Goal: Task Accomplishment & Management: Manage account settings

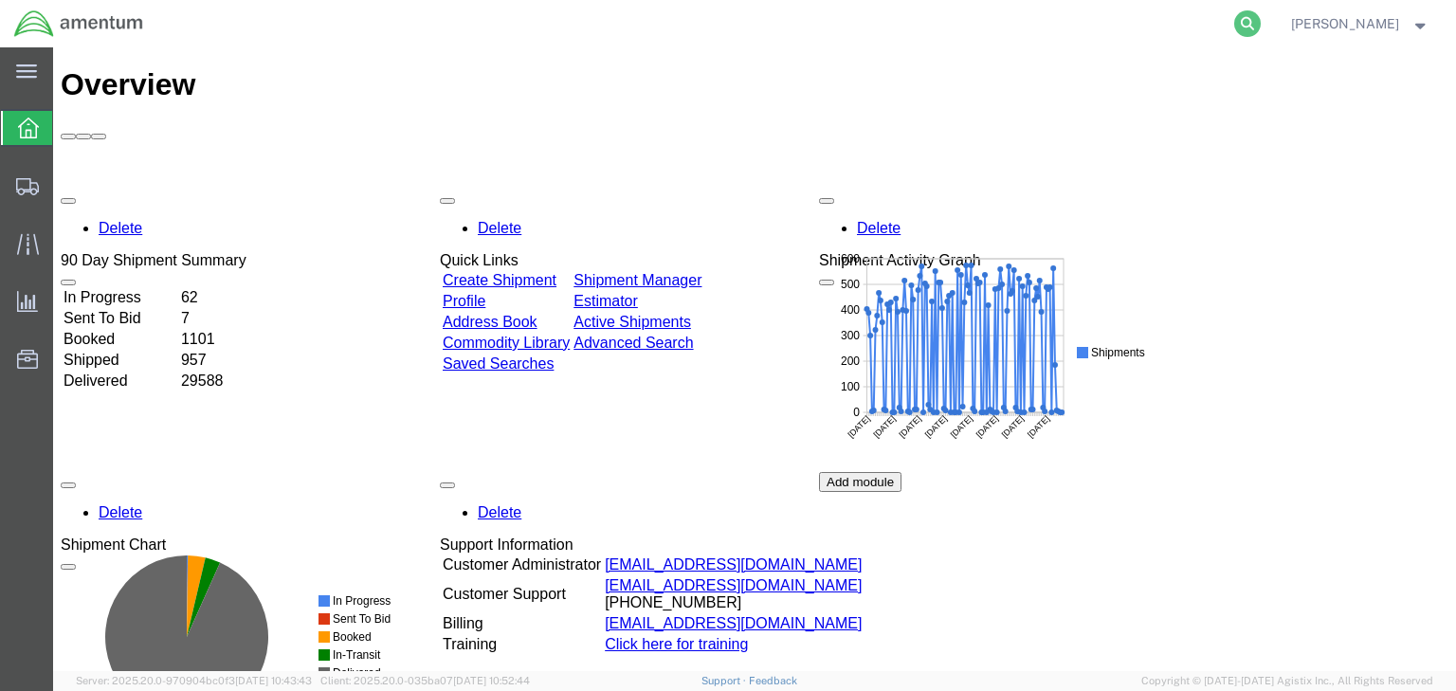
click at [1261, 21] on icon at bounding box center [1247, 23] width 27 height 27
click at [854, 22] on input "search" at bounding box center [946, 24] width 576 height 46
paste input "57024621"
type input "57024621"
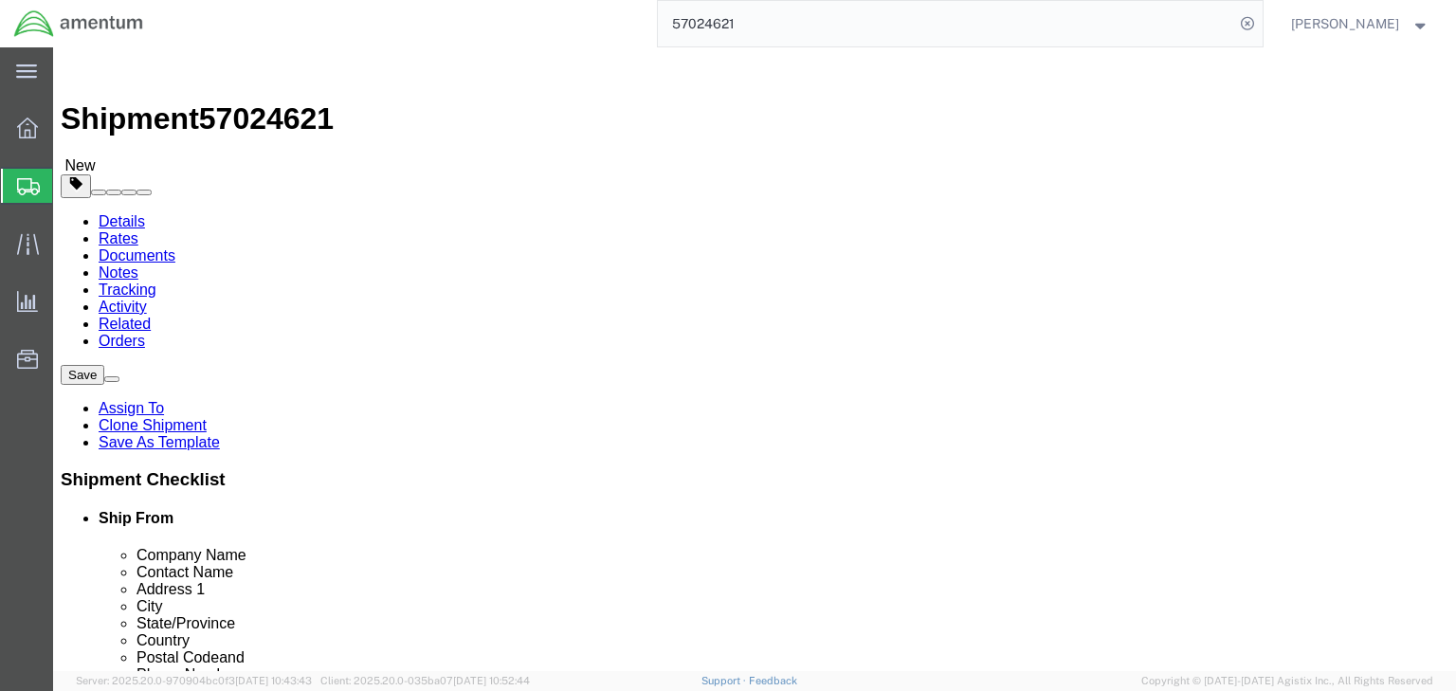
select select "49931"
select select "49933"
click icon
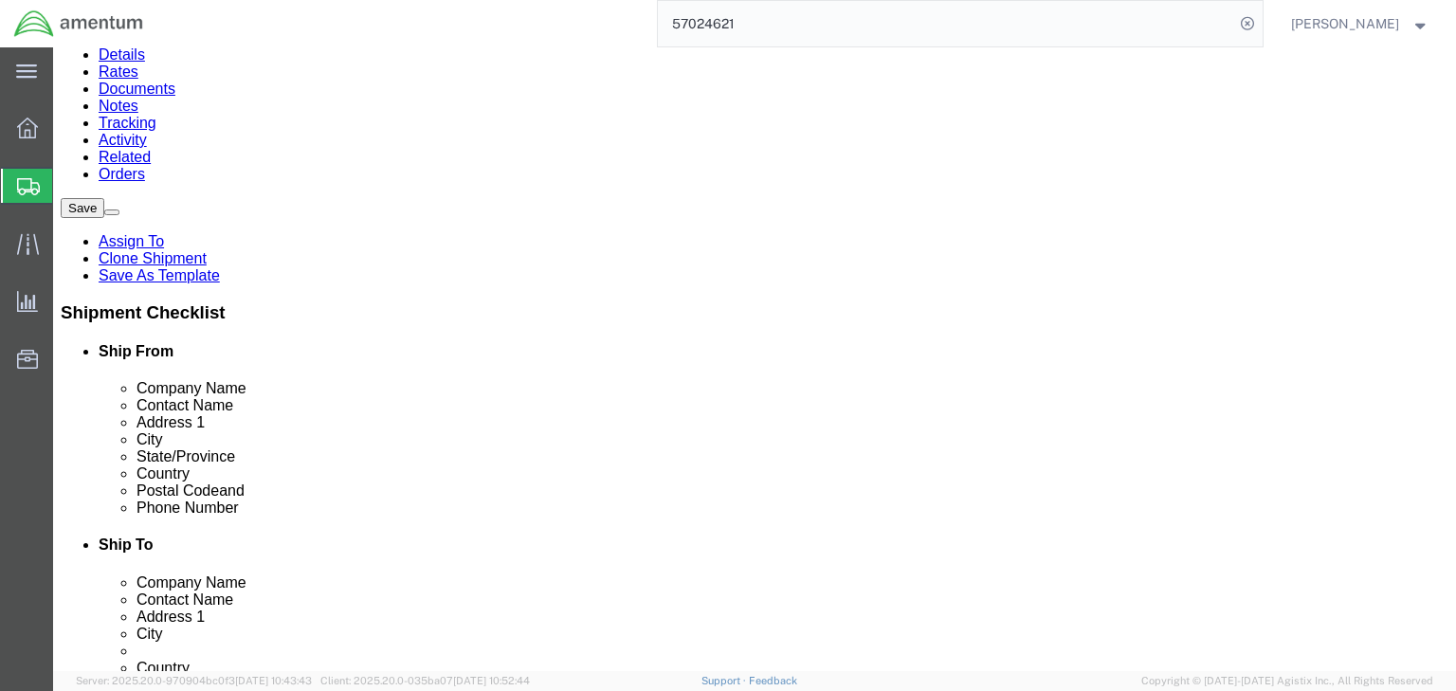
scroll to position [172, 0]
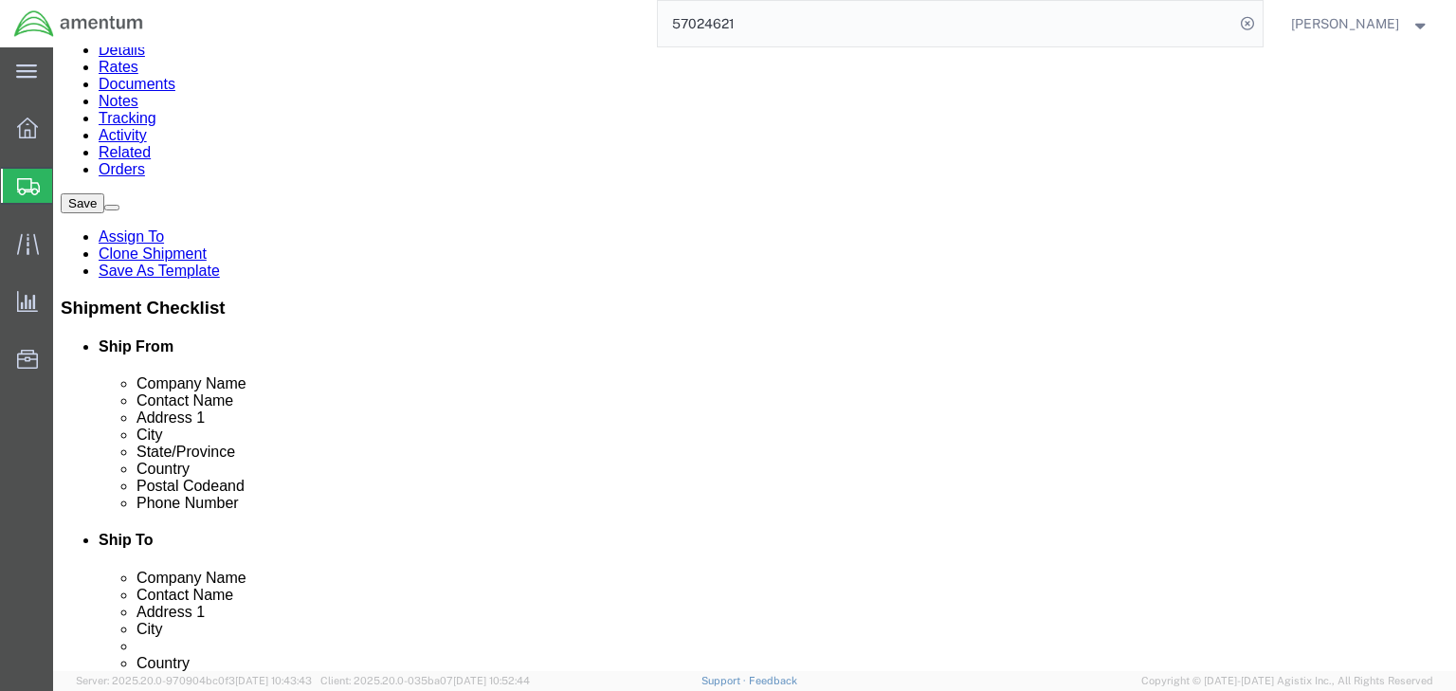
click dd "1.00 Each"
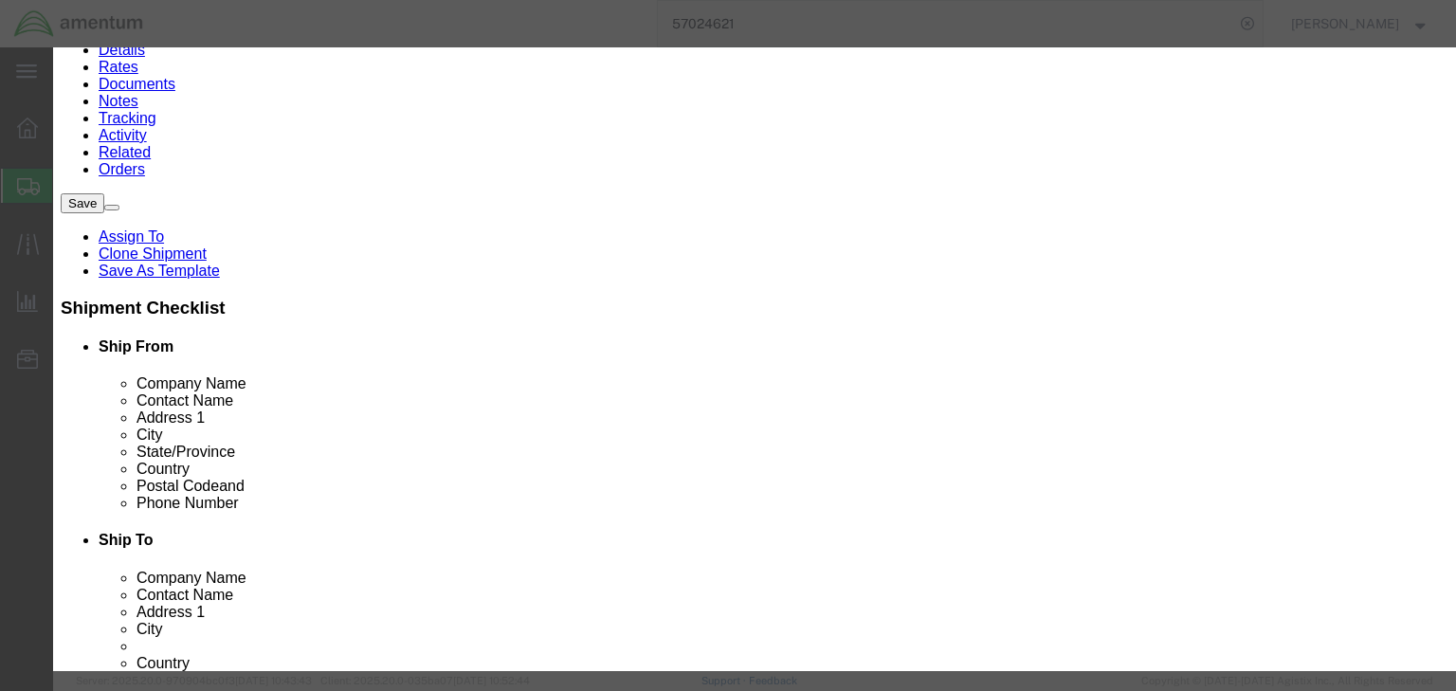
scroll to position [497, 0]
type input "8807200060"
select select "KGS"
type input "8807200060"
click input "text"
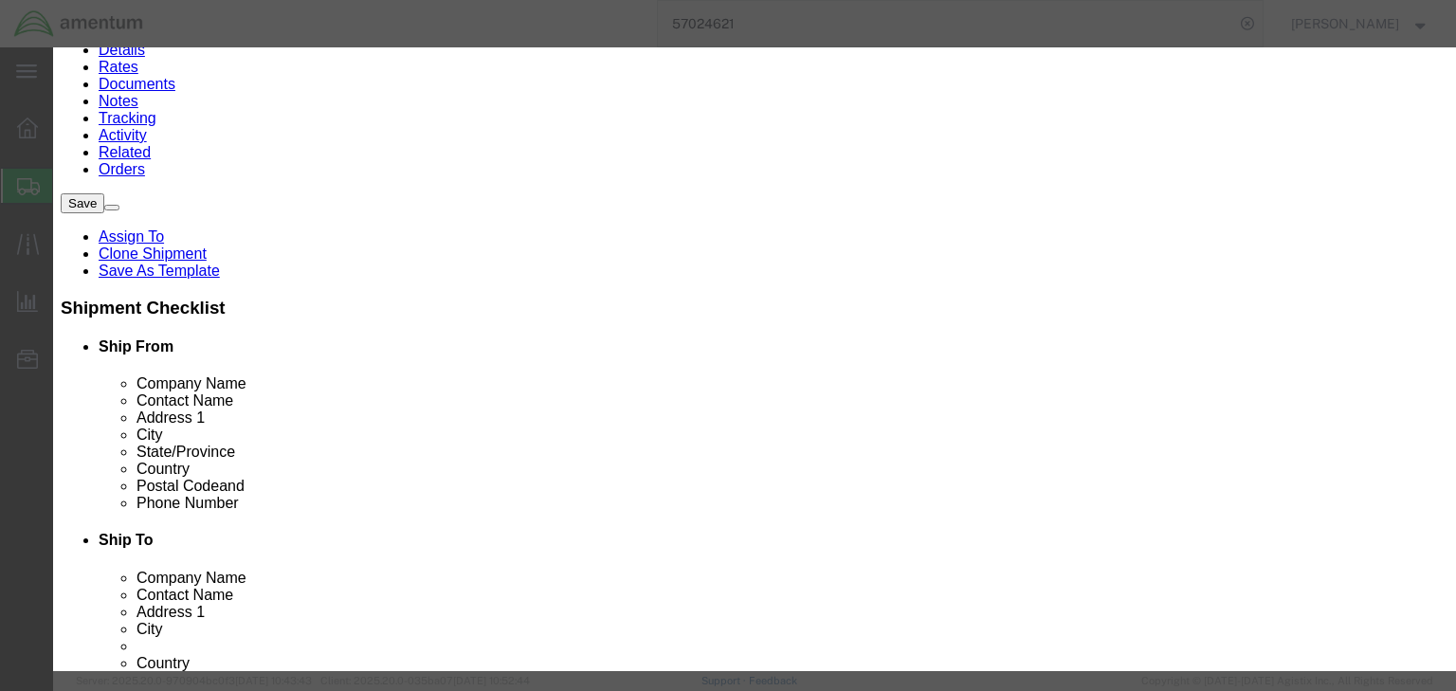
type input "9A610.x"
click select "Select ATF BIS DEA EPA FDA FTR ITAR OFAC Other (OPA)"
select select "BIS"
click select "Select ATF BIS DEA EPA FDA FTR ITAR OFAC Other (OPA)"
click select "Select AGR-Agricultural APP-Computers APR-Additional Permissive Exports AVS-Air…"
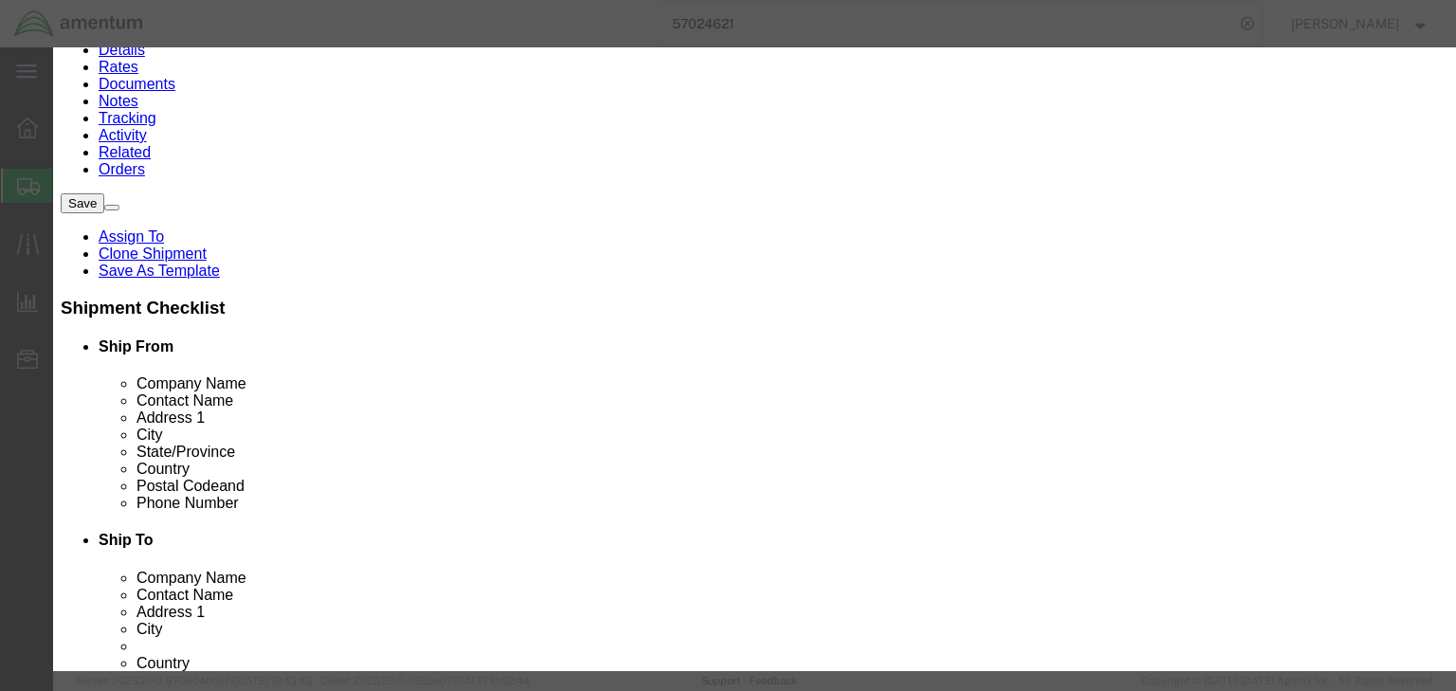
select select "GOV"
click select "Select AGR-Agricultural APP-Computers APR-Additional Permissive Exports AVS-Air…"
click input "checkbox"
checkbox input "true"
click button "Save & Close"
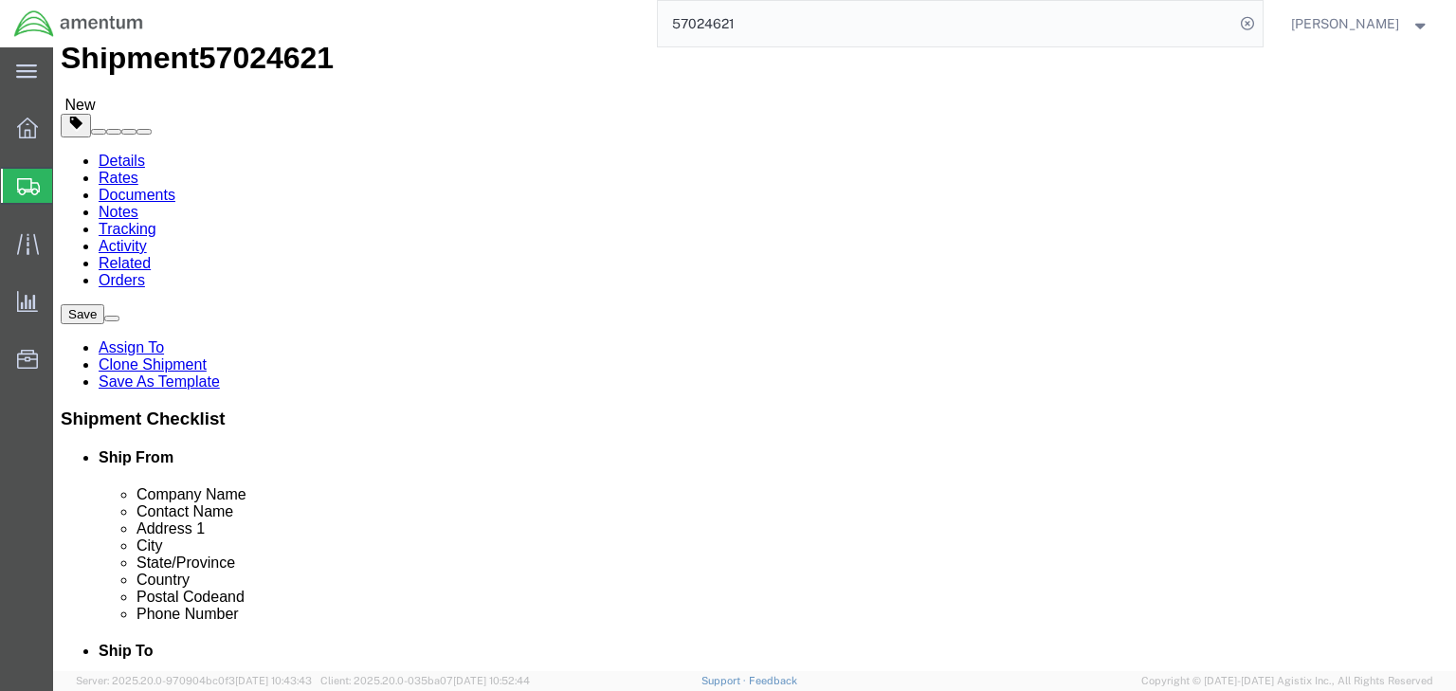
scroll to position [0, 0]
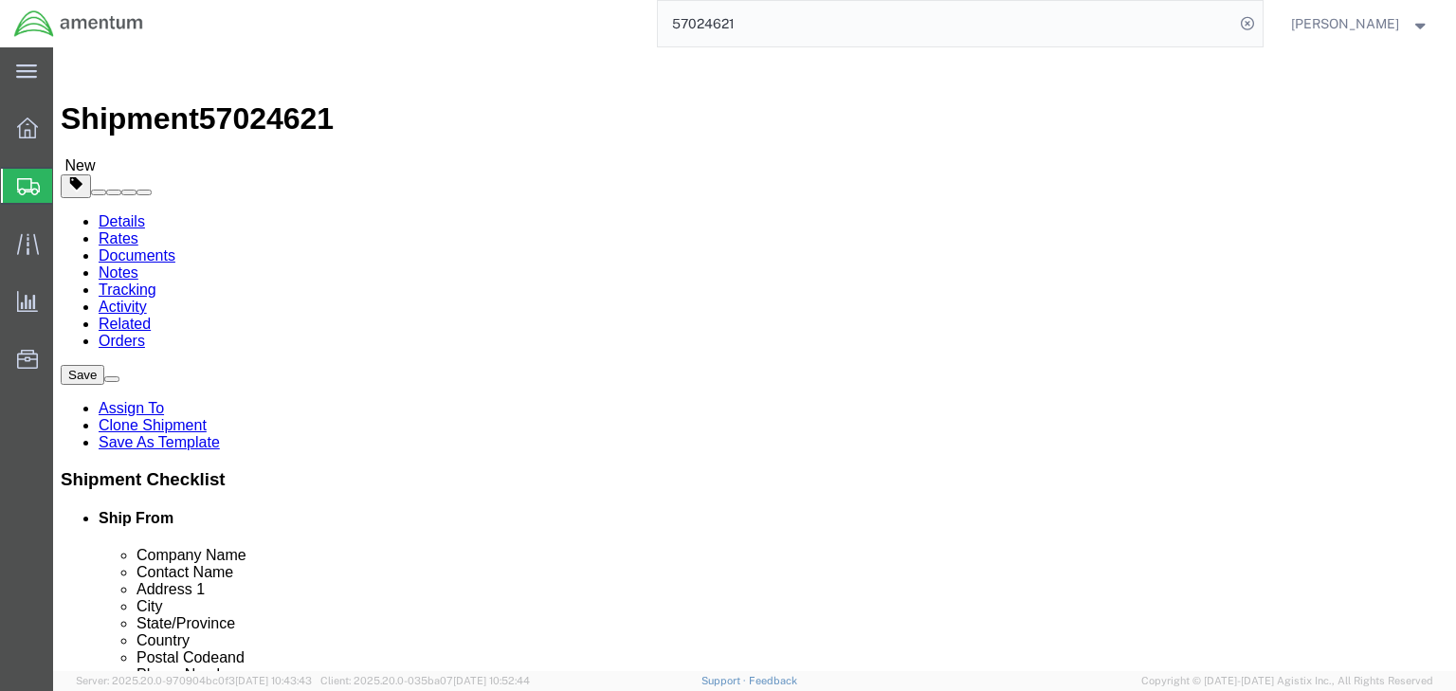
click link "Special Services"
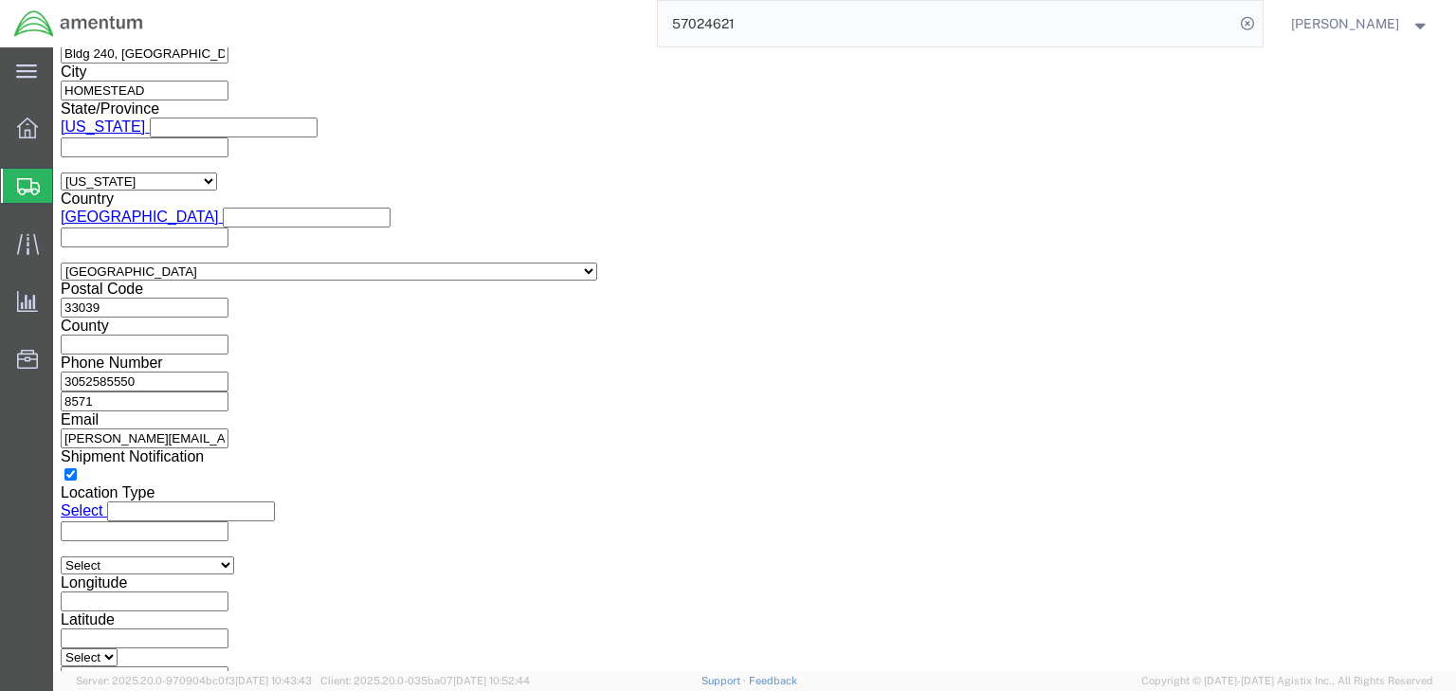
scroll to position [1441, 0]
click select "Select ATF BIS DEA EPA FDA FTR ITAR OFAC Other (OPA)"
select select "BIS"
click select "Select ATF BIS DEA EPA FDA FTR ITAR OFAC Other (OPA)"
click select "Select AGR-Agricultural APP-Computers APR-Additional Permissive Exports AVS-Air…"
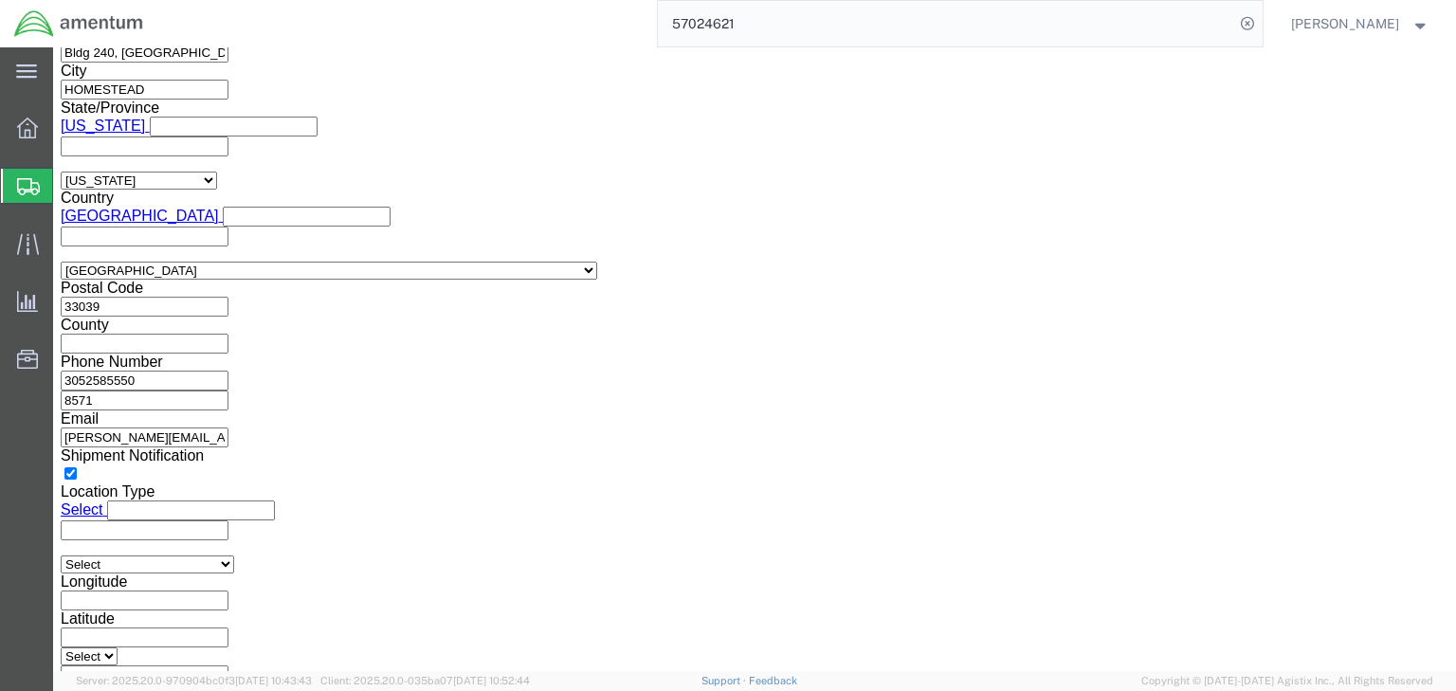
select select "GOV"
click select "Select AGR-Agricultural APP-Computers APR-Additional Permissive Exports AVS-Air…"
click select "Select AES-Direct EEI Carrier File EEI EEI Exempt"
select select "AESD"
click select "Select AES-Direct EEI Carrier File EEI EEI Exempt"
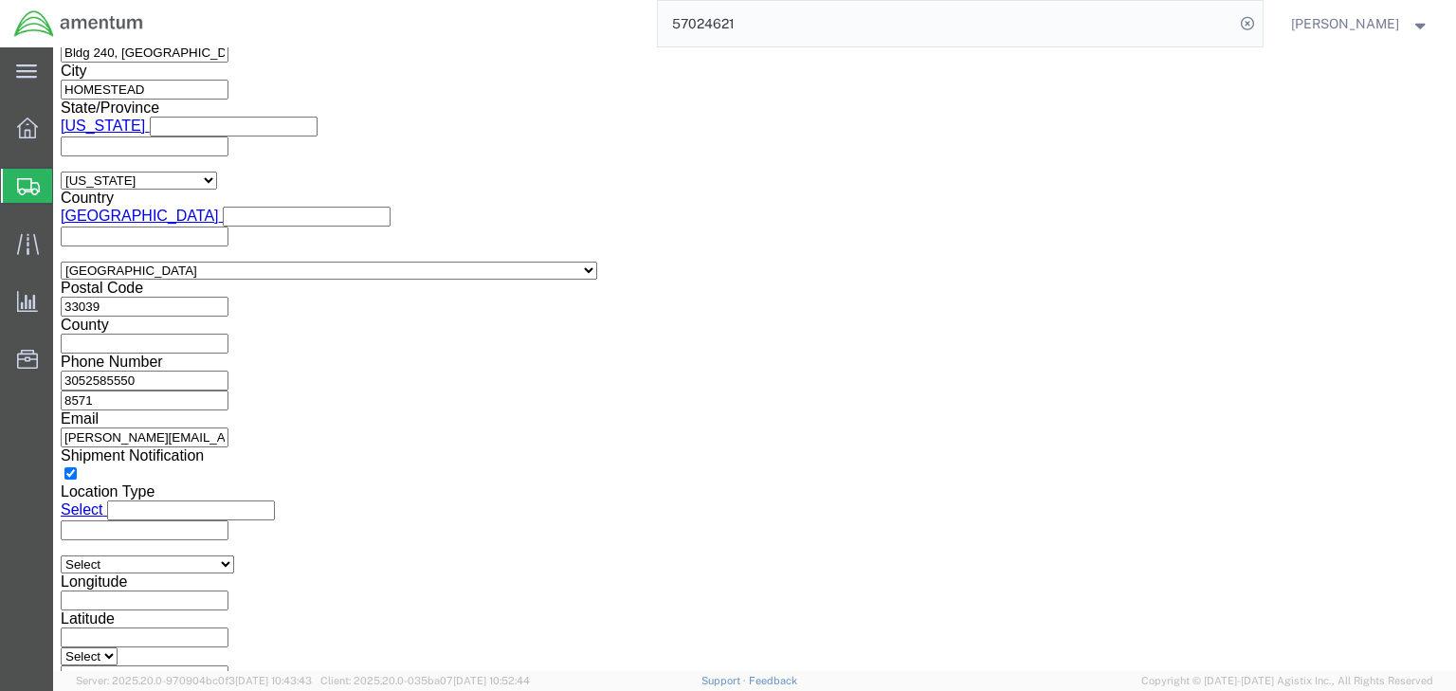
click icon
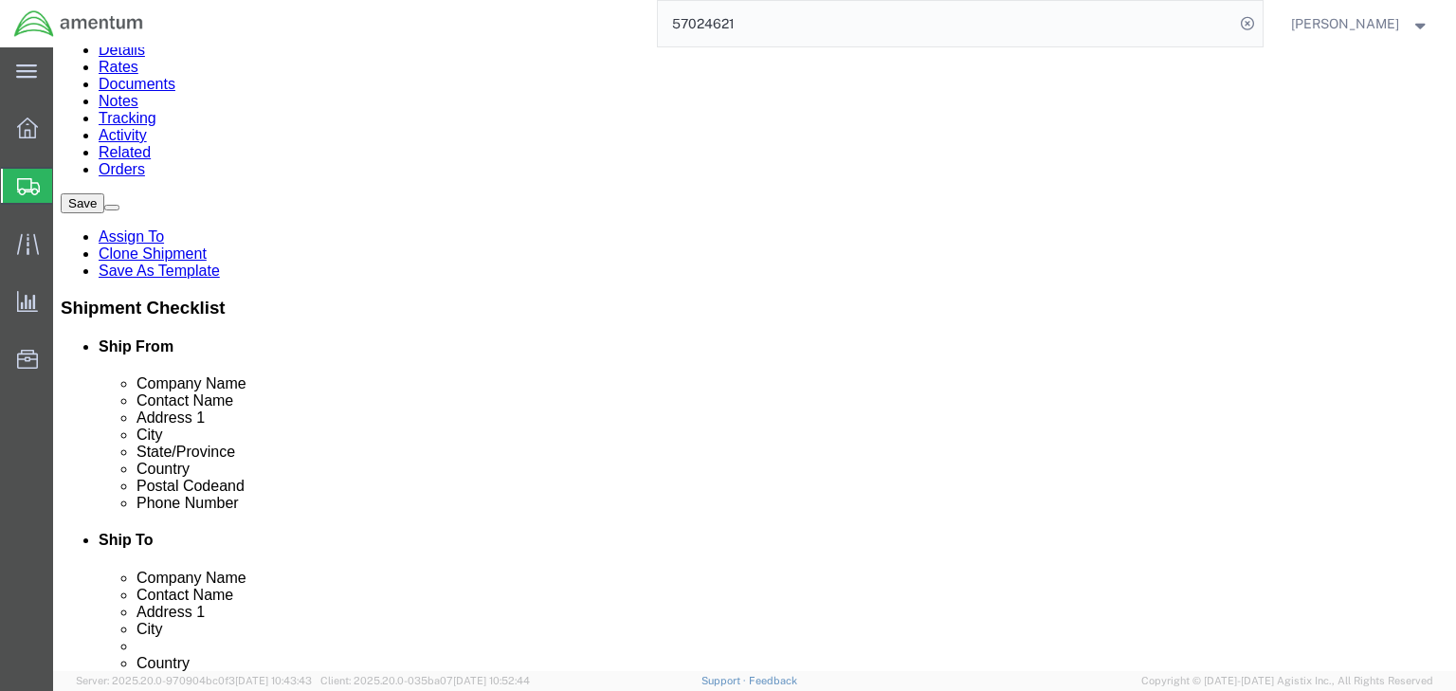
click icon
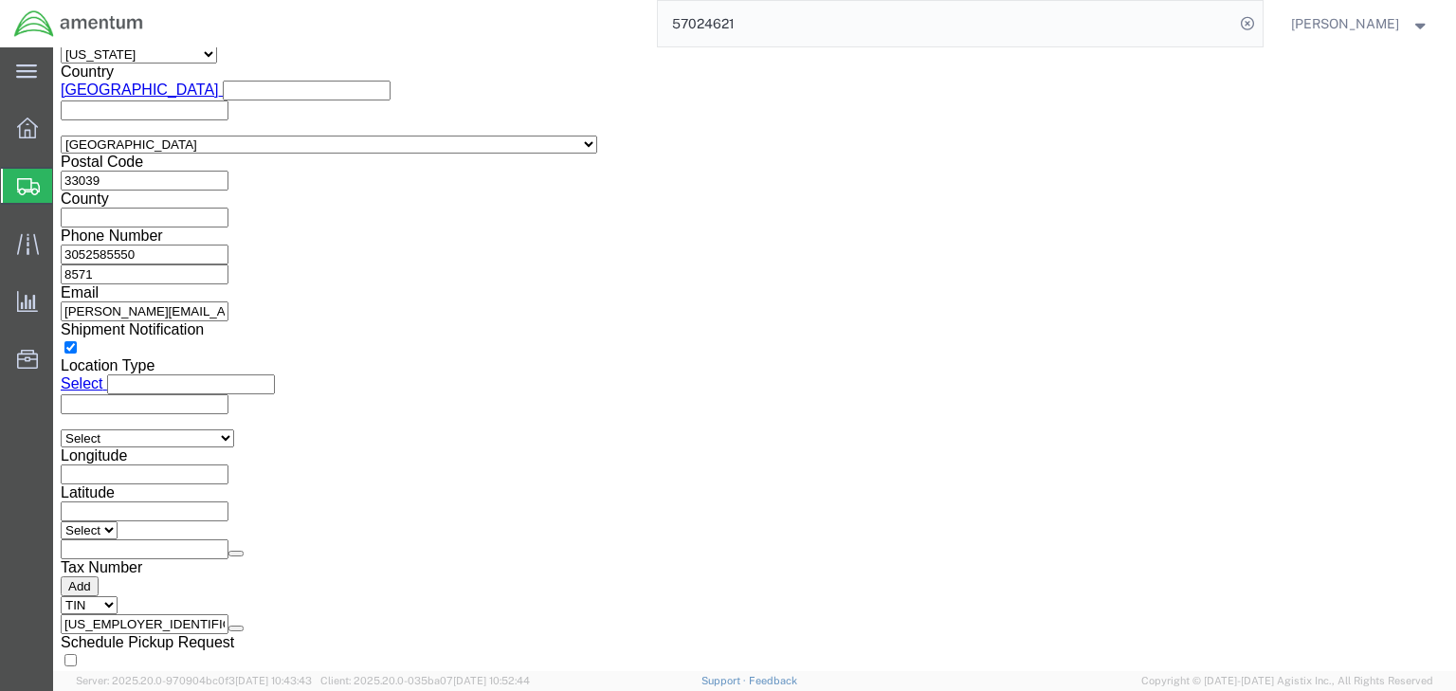
scroll to position [1270, 0]
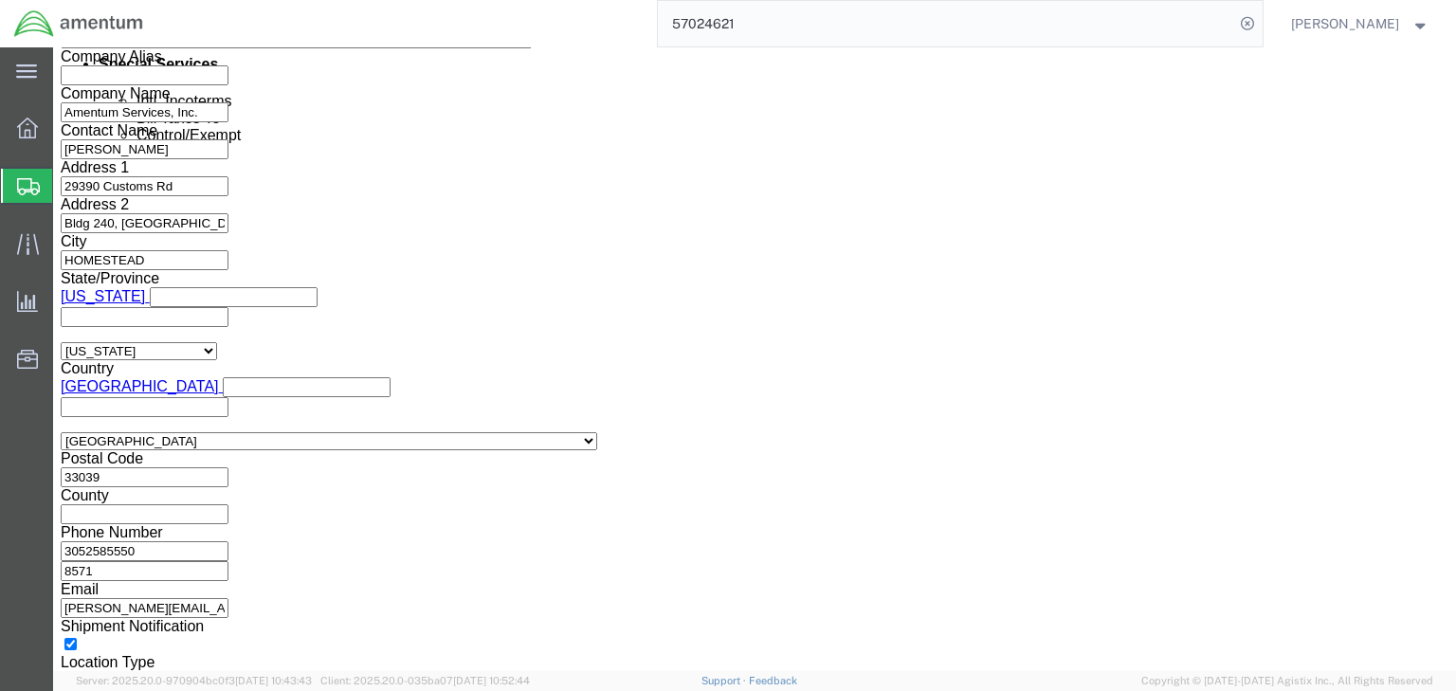
click input "Yes"
radio input "true"
click icon
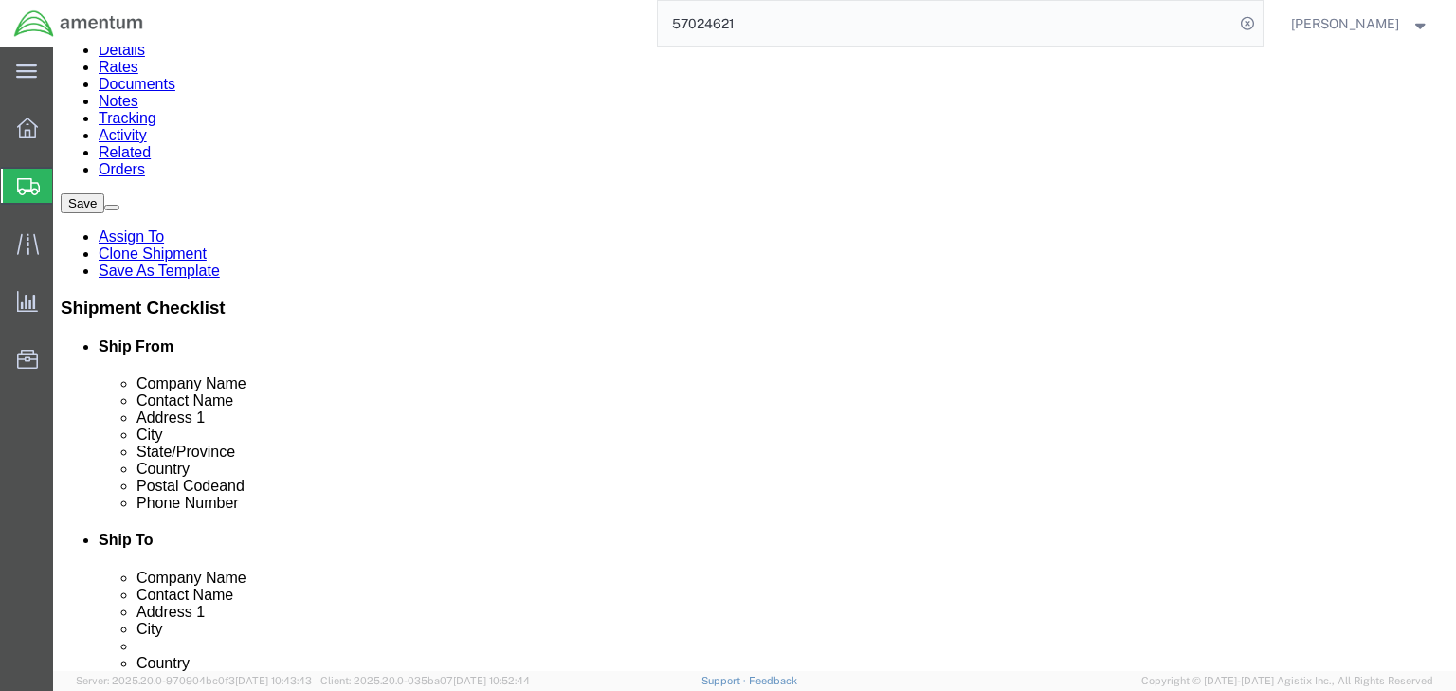
click icon
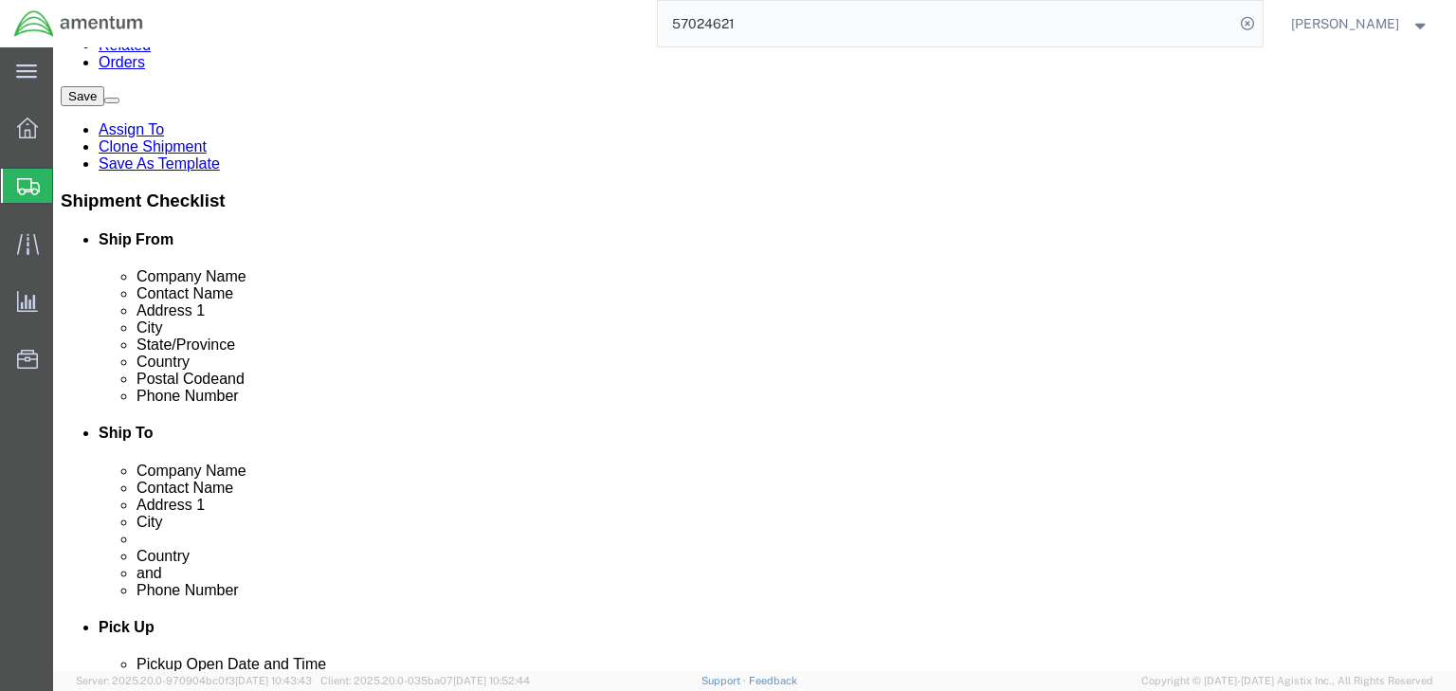
scroll to position [303, 0]
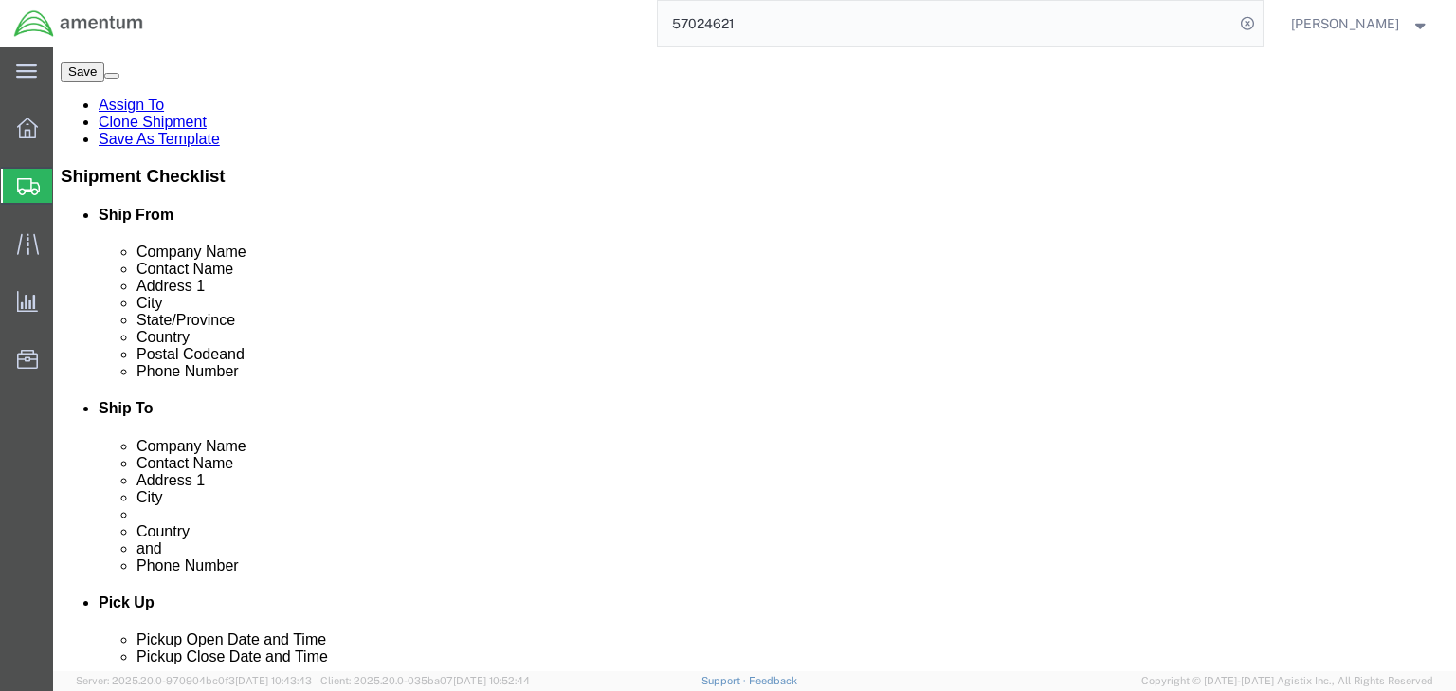
click at [9, 191] on div at bounding box center [27, 186] width 53 height 34
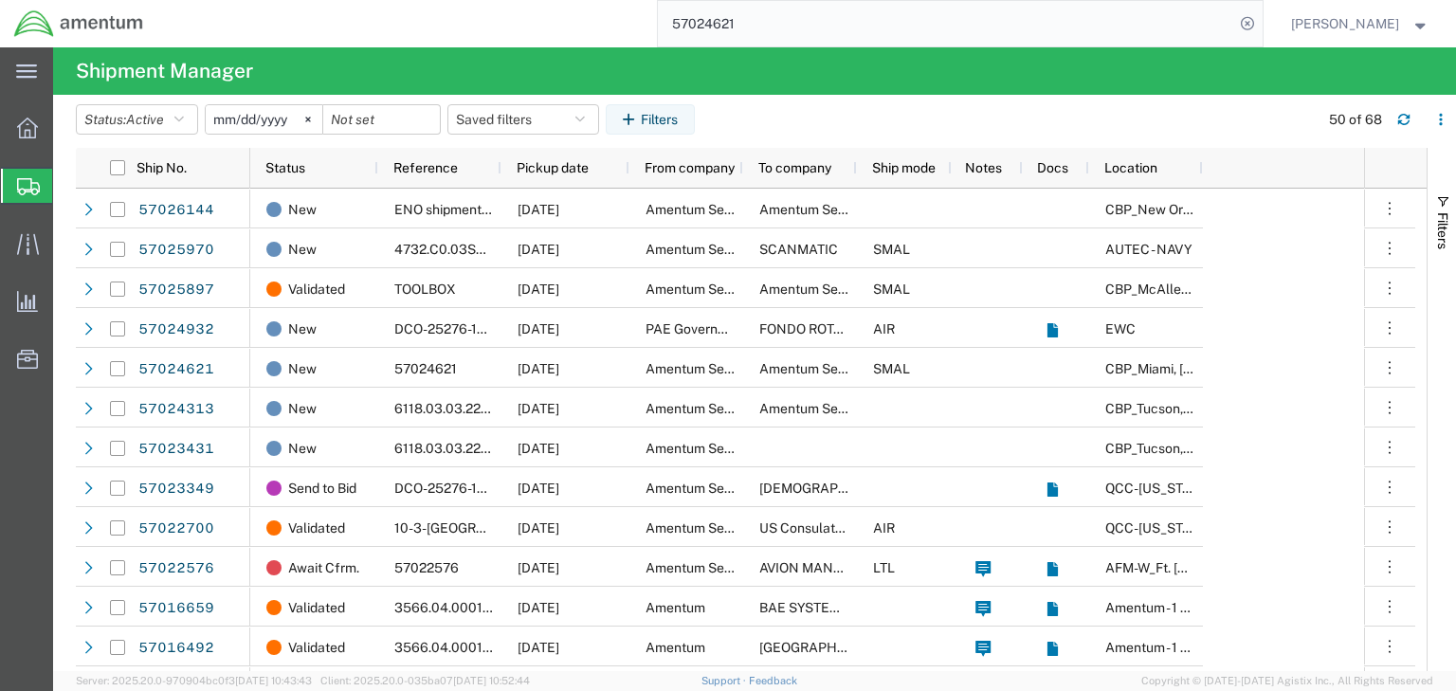
click at [743, 26] on input "57024621" at bounding box center [946, 24] width 576 height 46
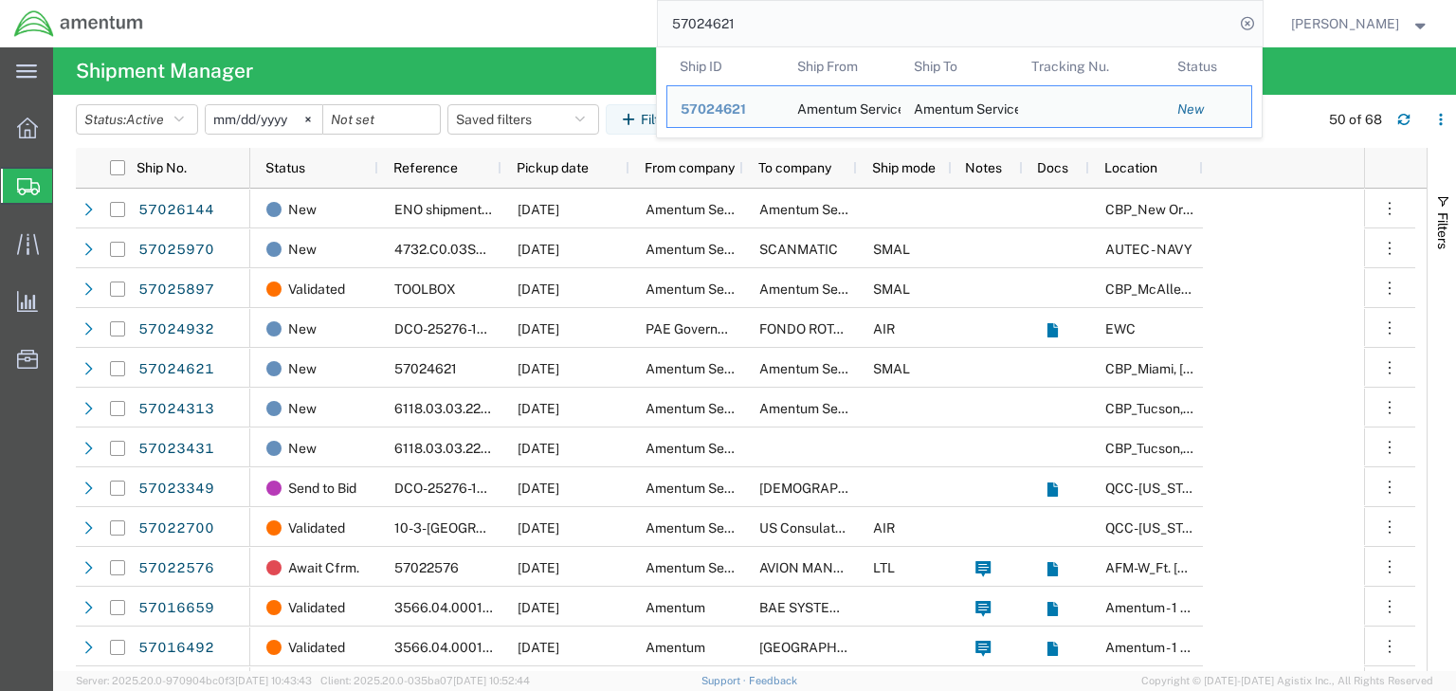
click at [743, 25] on input "57024621" at bounding box center [946, 24] width 576 height 46
paste input "5970"
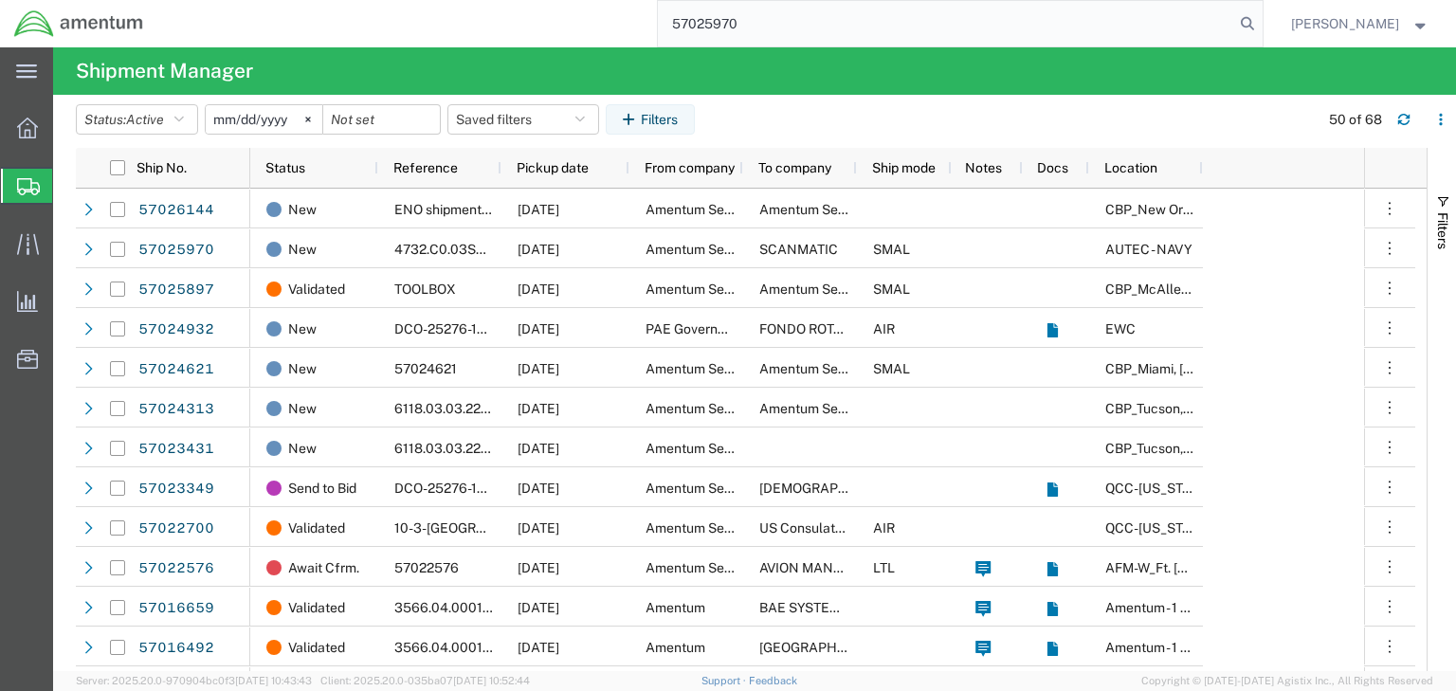
type input "57025970"
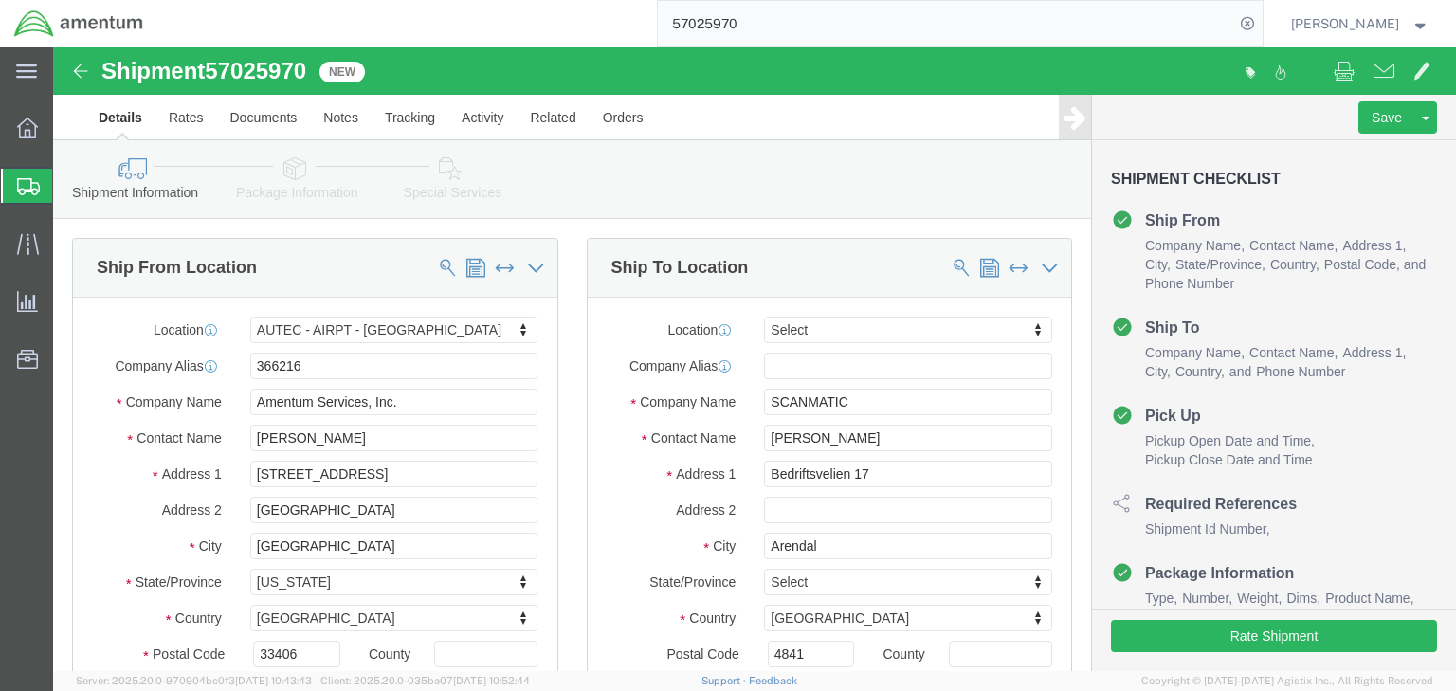
select select "53953"
select select
drag, startPoint x: 239, startPoint y: 122, endPoint x: 288, endPoint y: 218, distance: 107.7
click icon
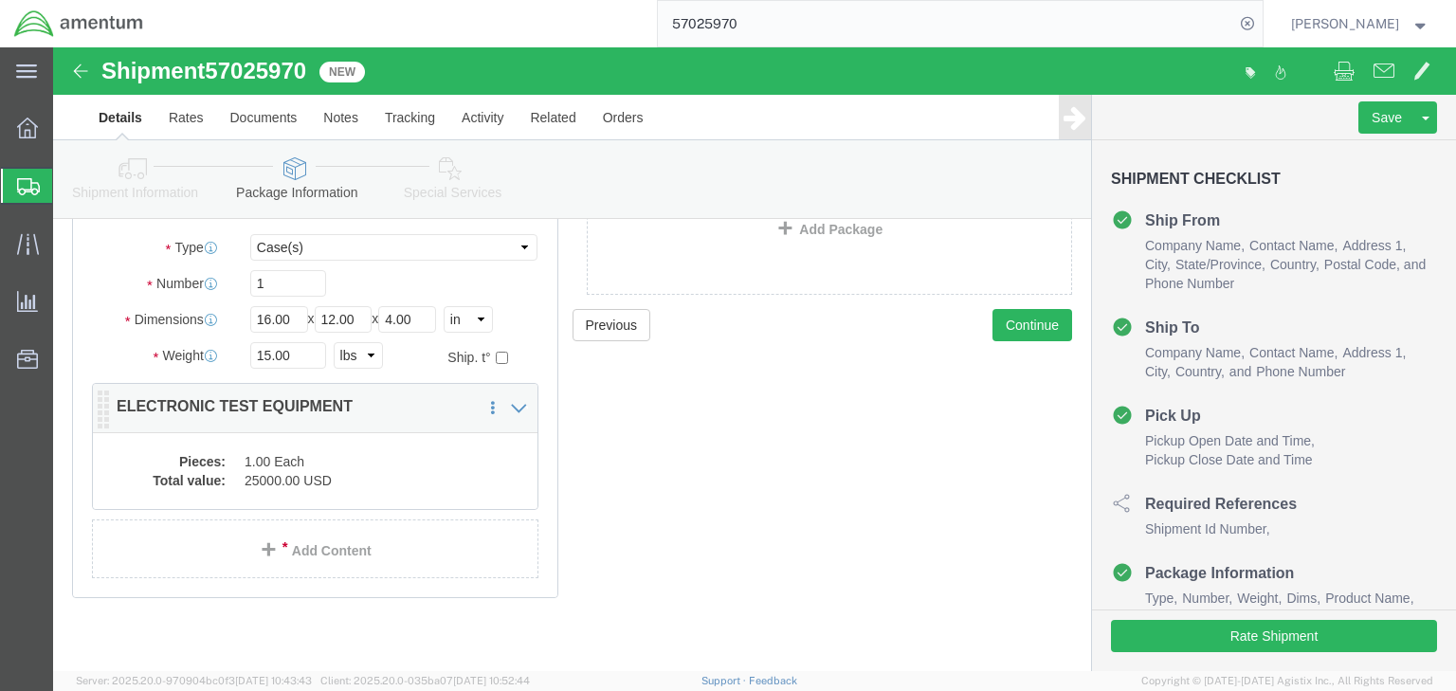
scroll to position [172, 0]
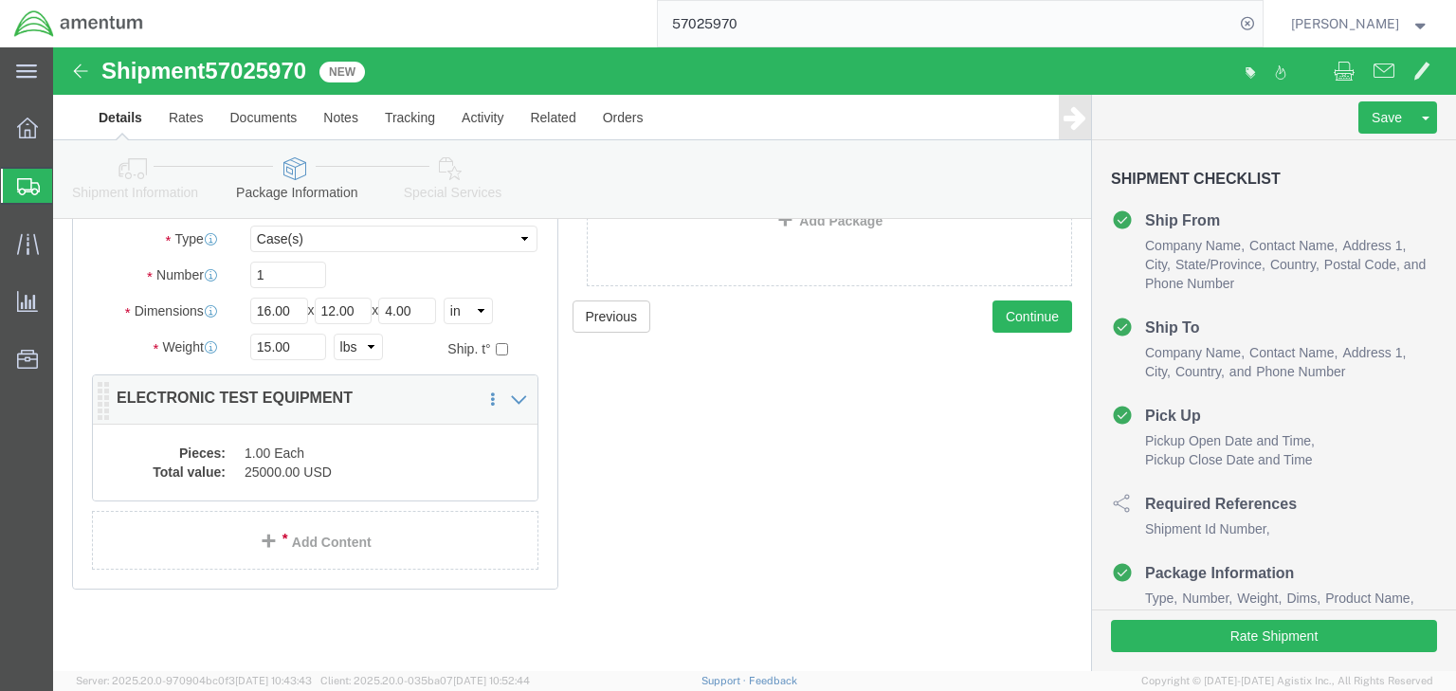
click dd "1.00 Each"
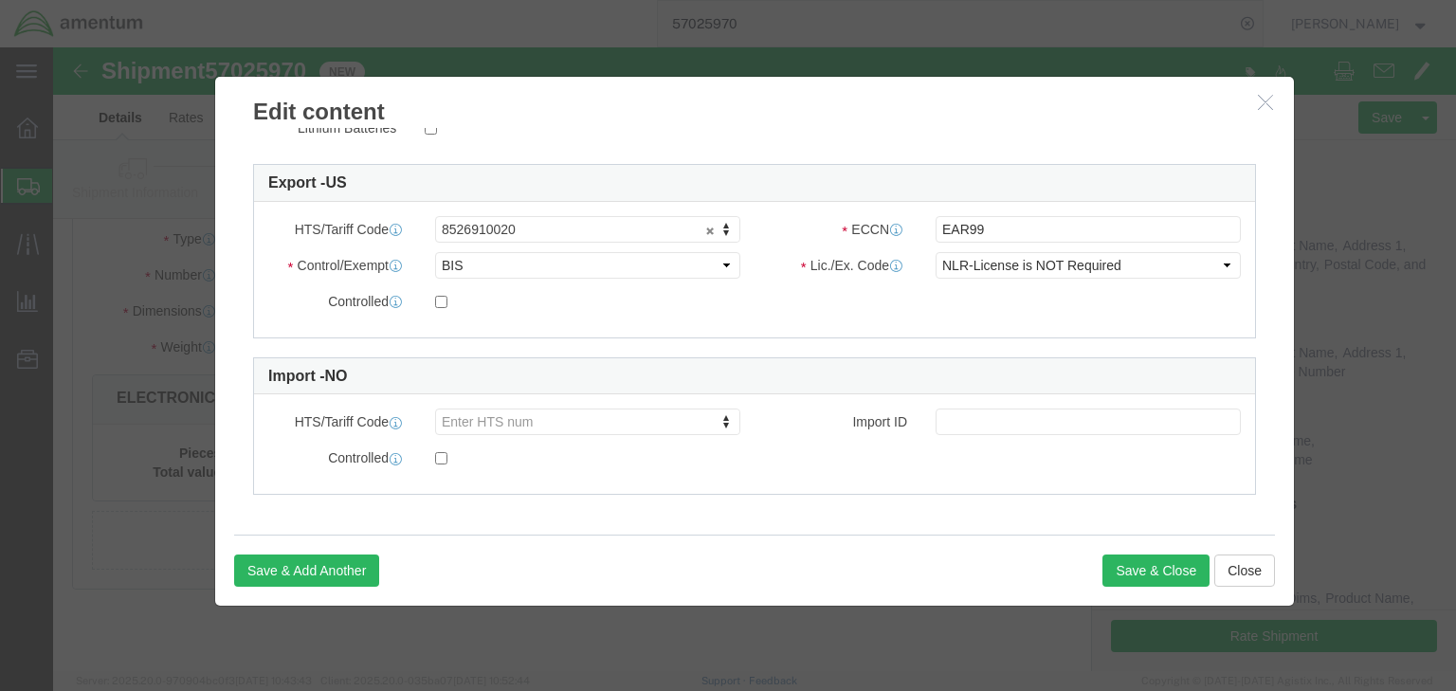
scroll to position [0, 0]
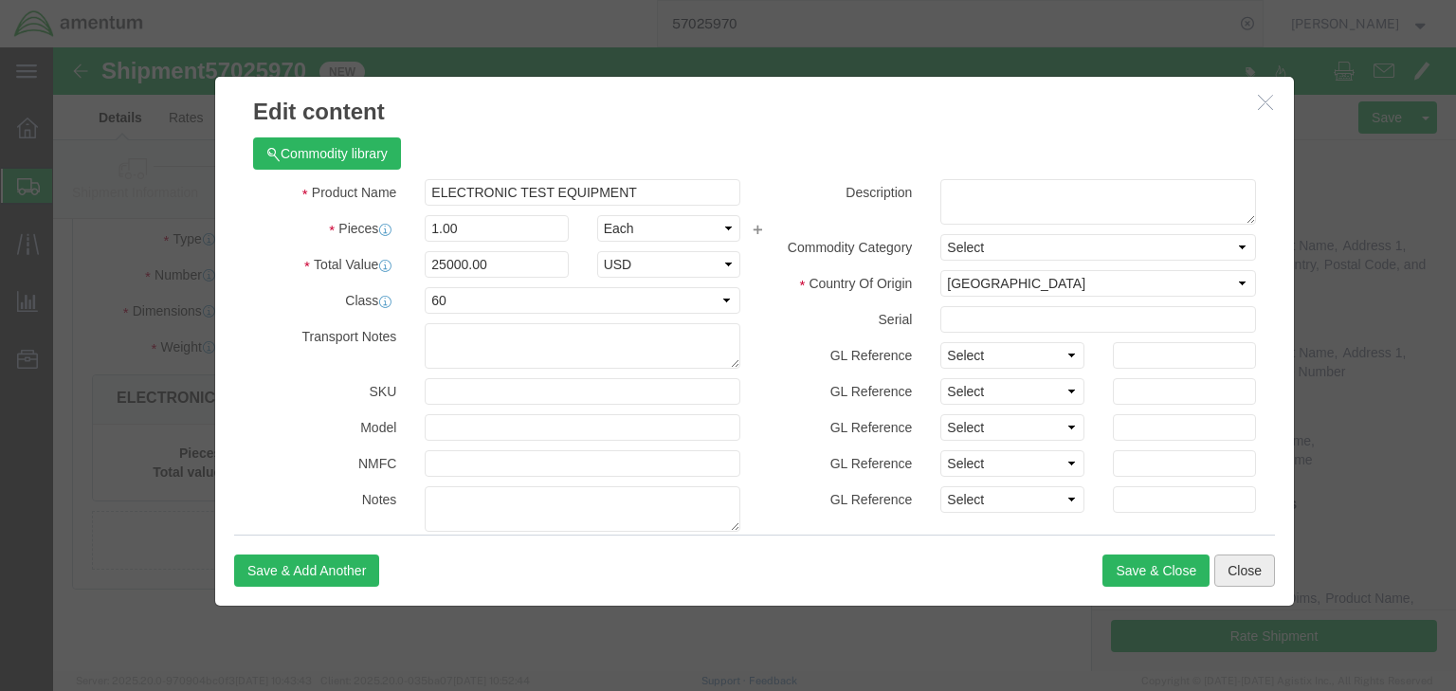
click button "Close"
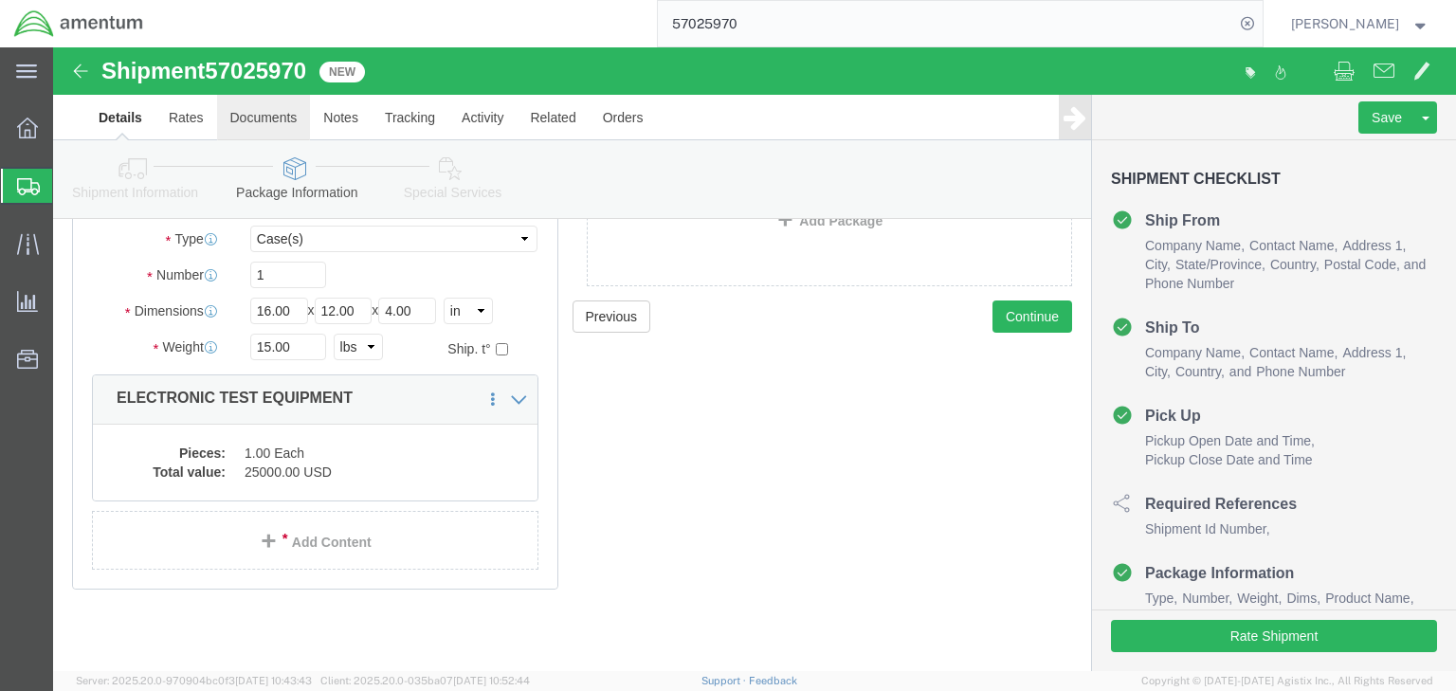
click link "Documents"
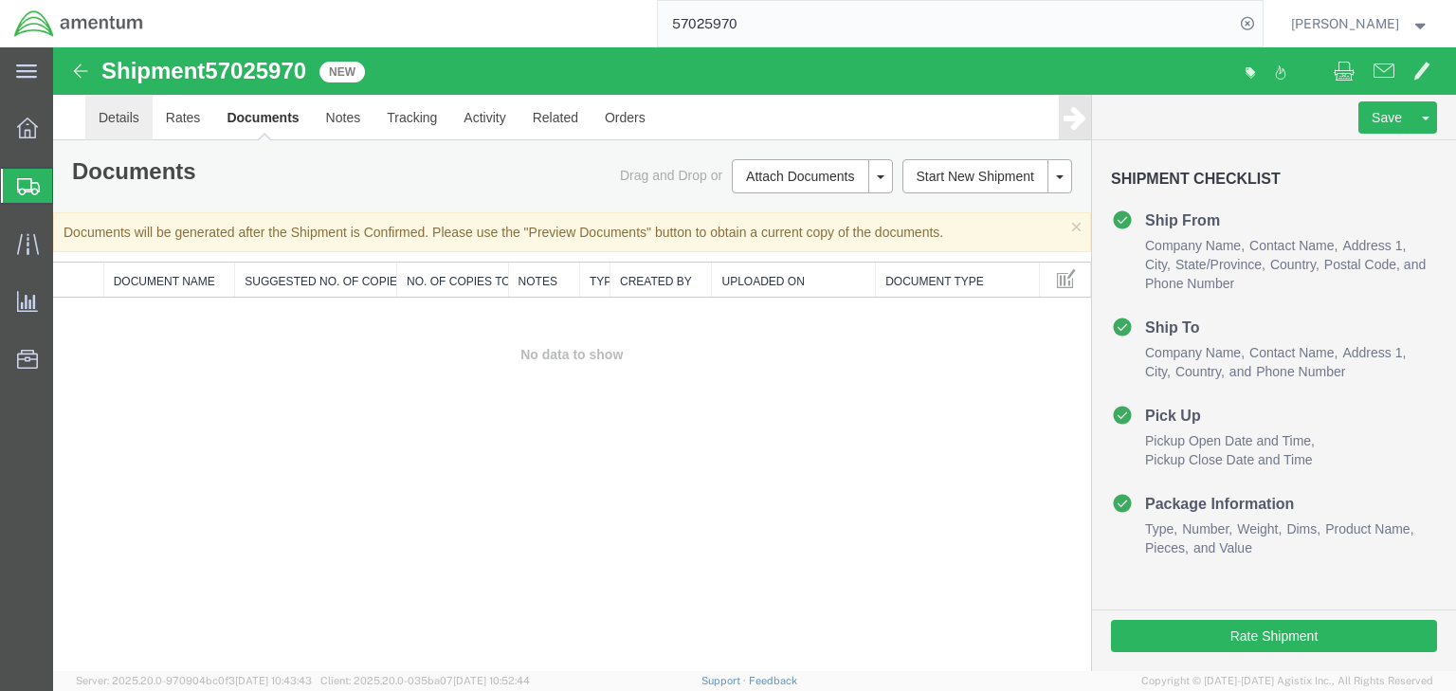
click at [134, 121] on link "Details" at bounding box center [118, 118] width 67 height 46
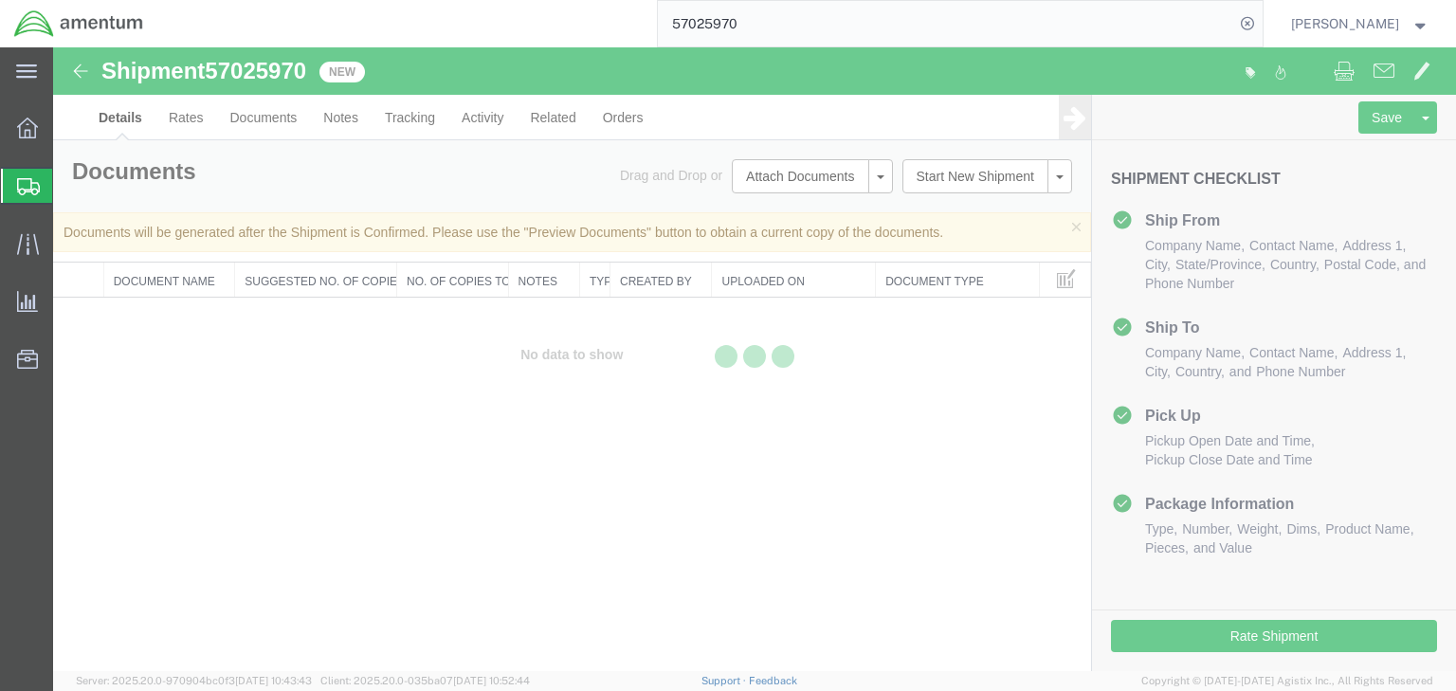
select select "53953"
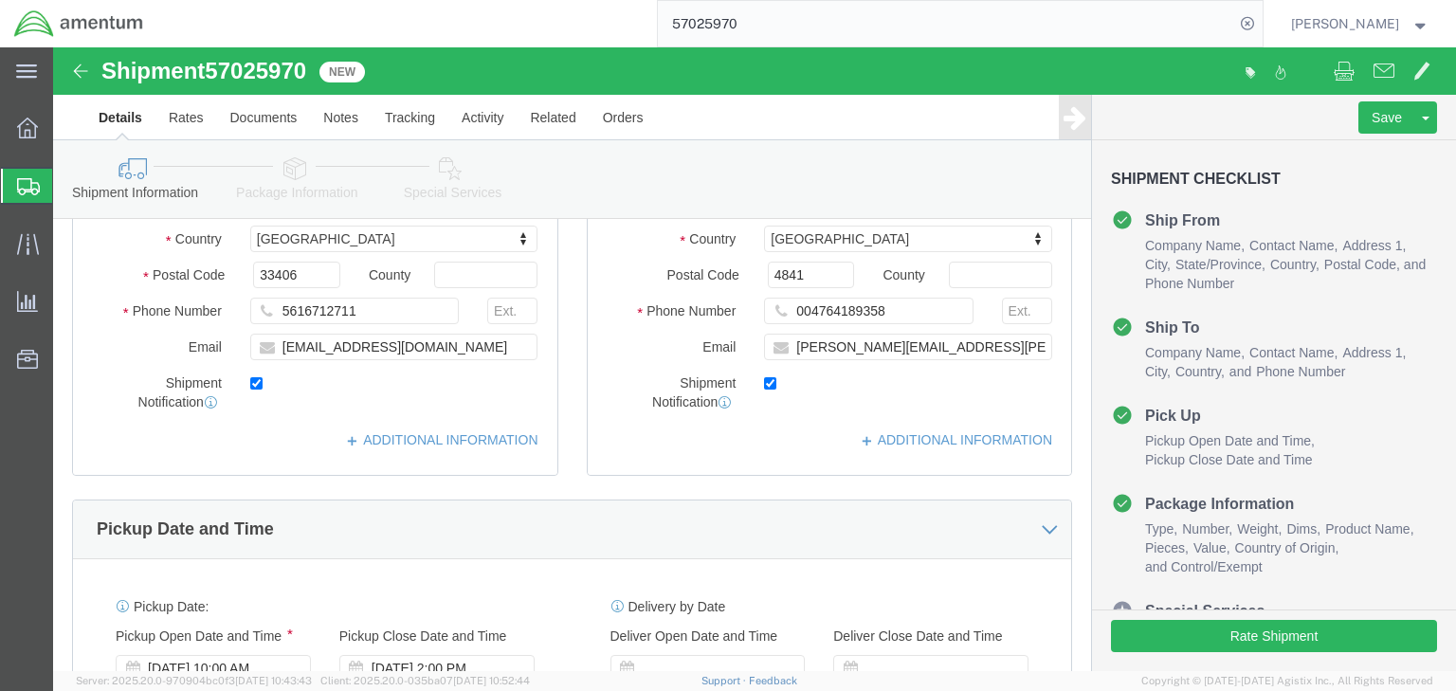
click icon
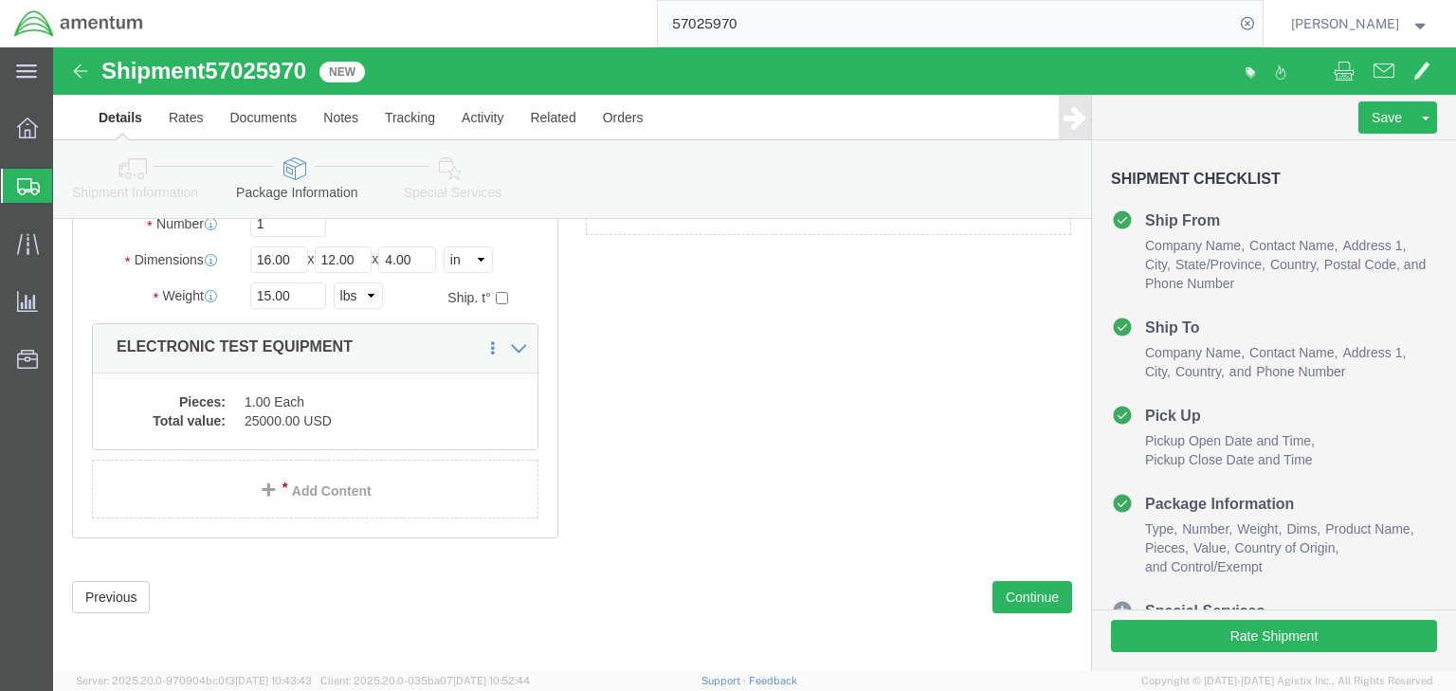
scroll to position [114, 0]
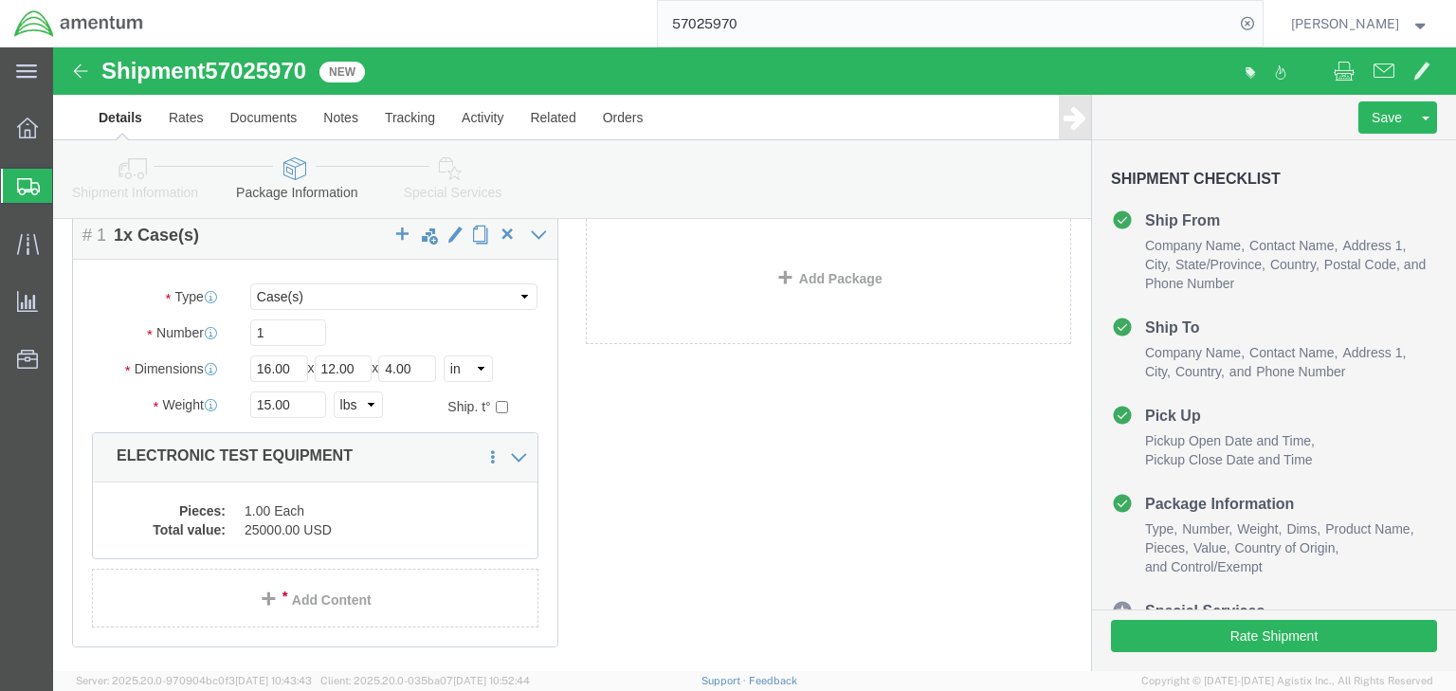
click dd "1.00 Each"
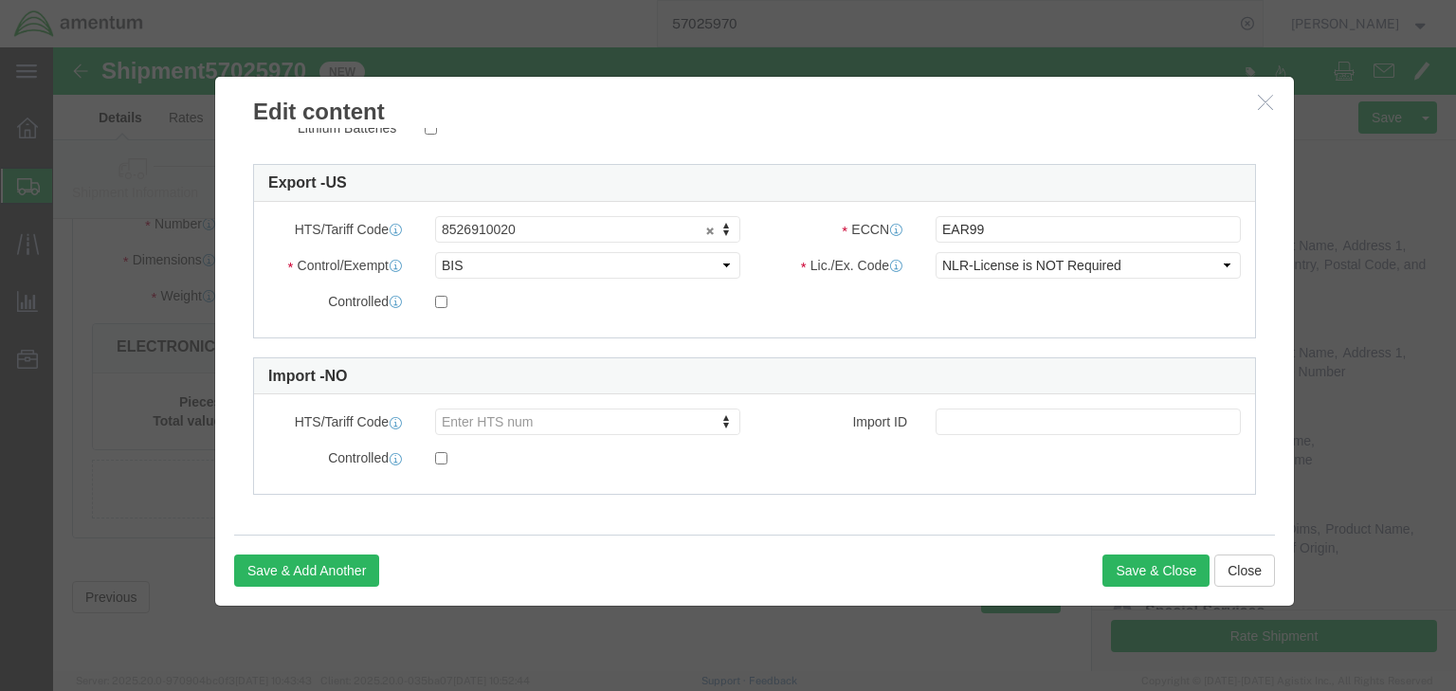
scroll to position [0, 0]
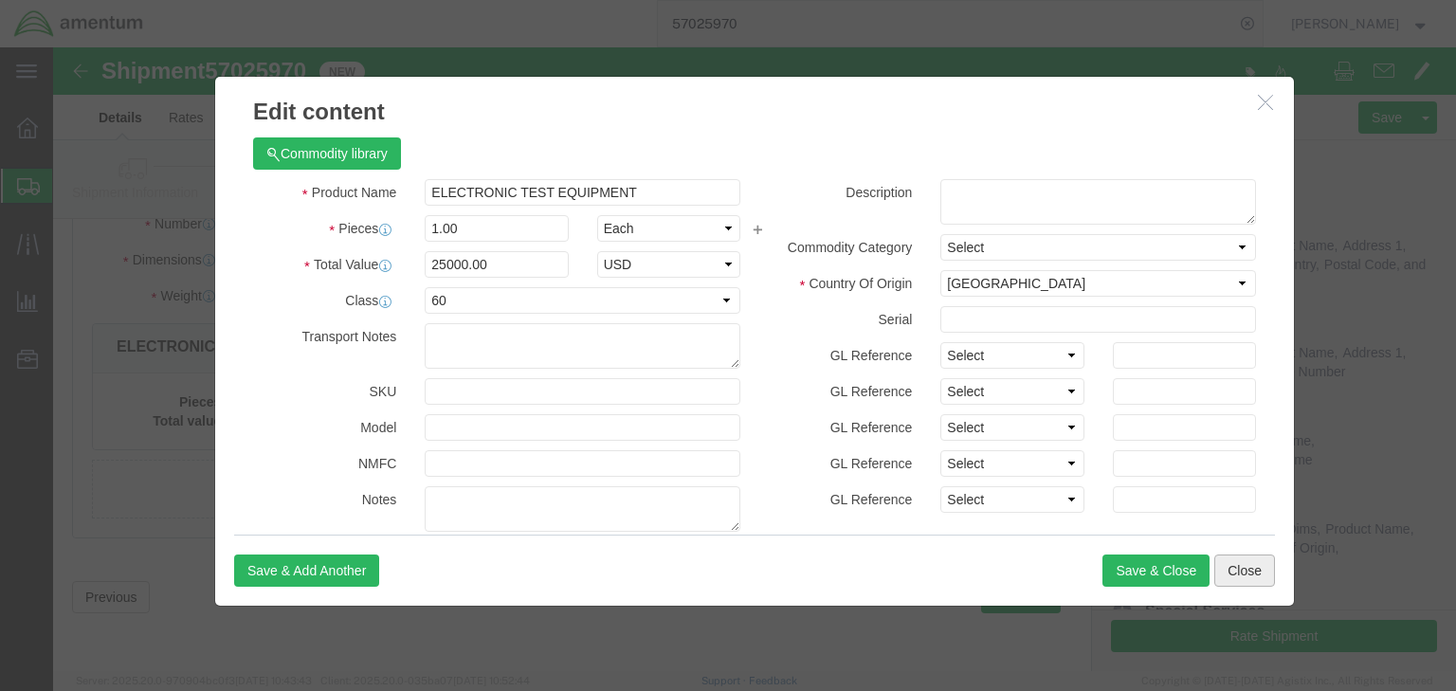
click button "Close"
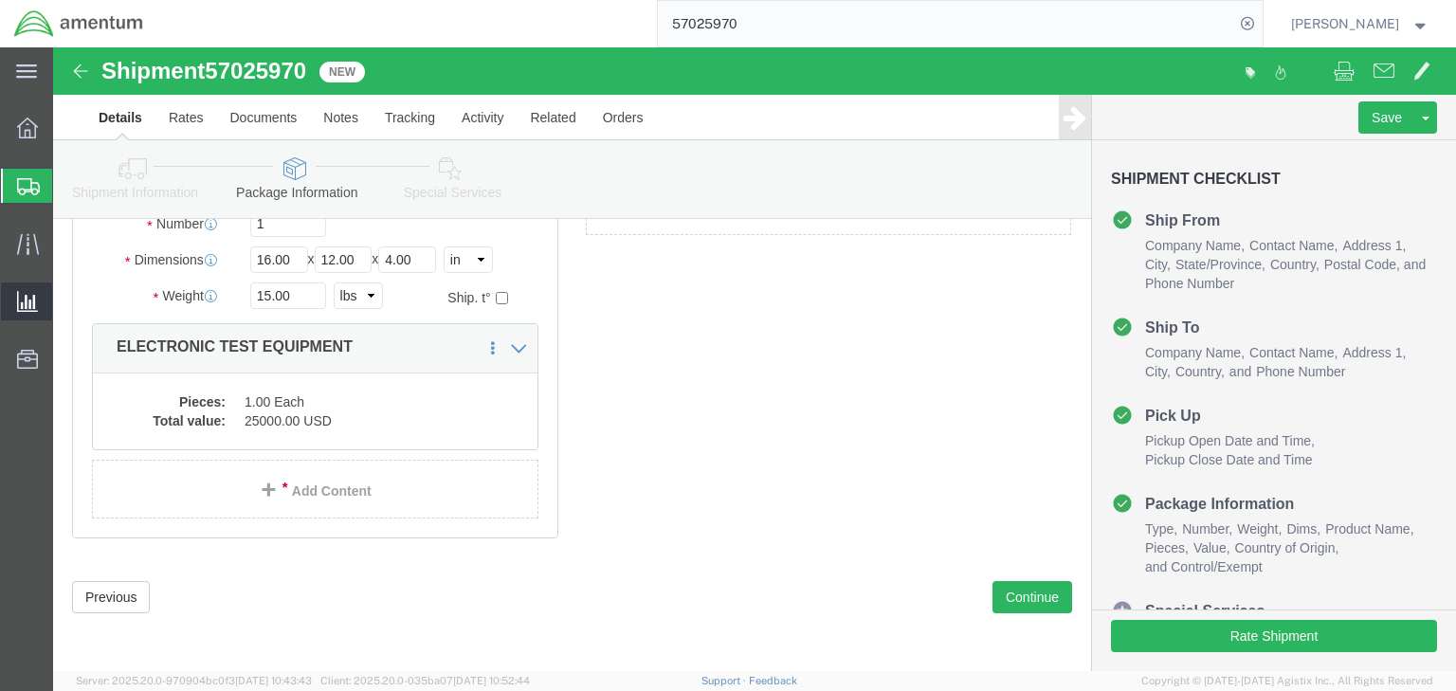
click at [40, 184] on div at bounding box center [27, 186] width 53 height 34
